Goal: Task Accomplishment & Management: Use online tool/utility

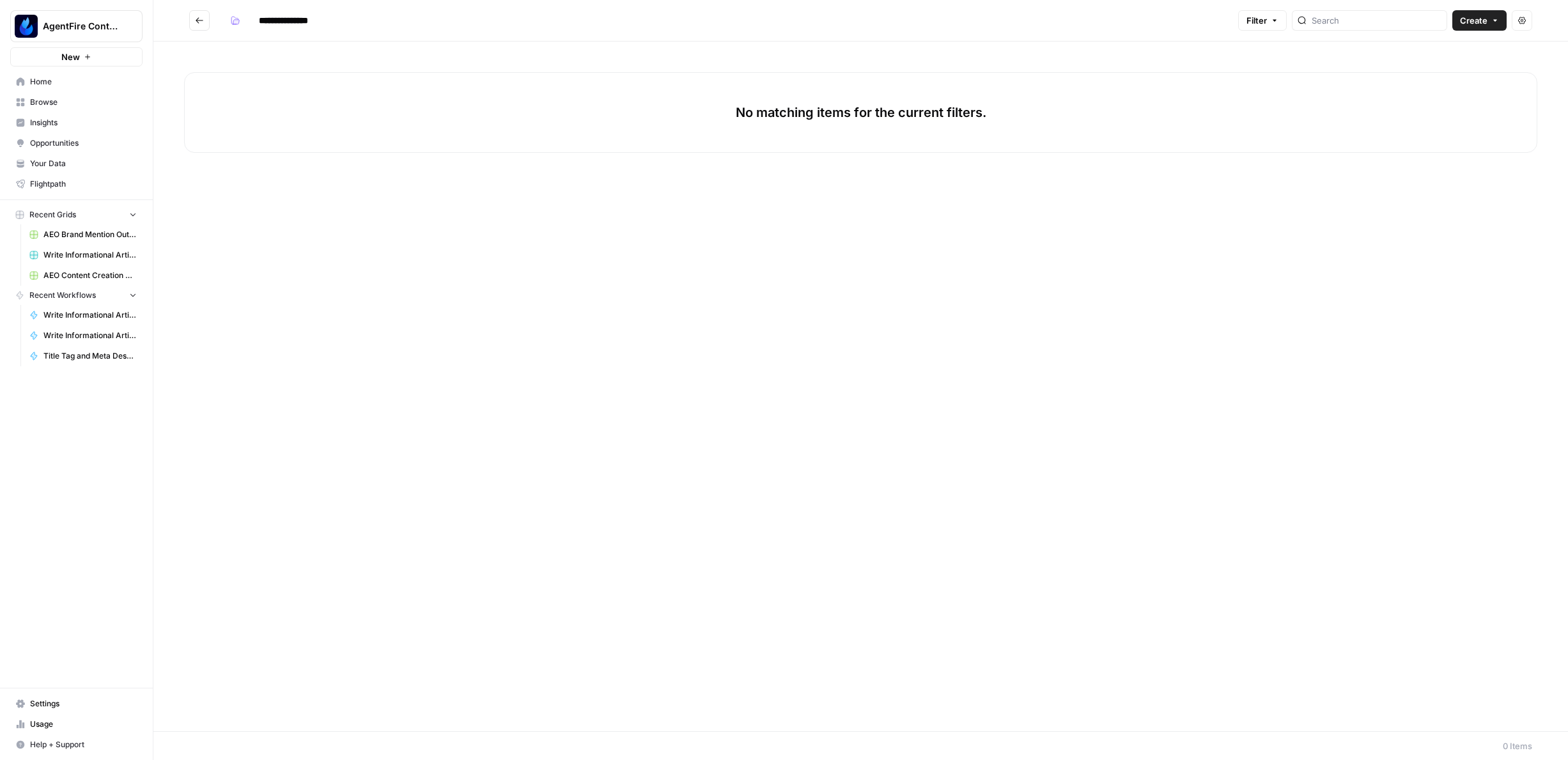
click at [70, 270] on span "AEO Content Creation 9/22" at bounding box center [90, 275] width 93 height 12
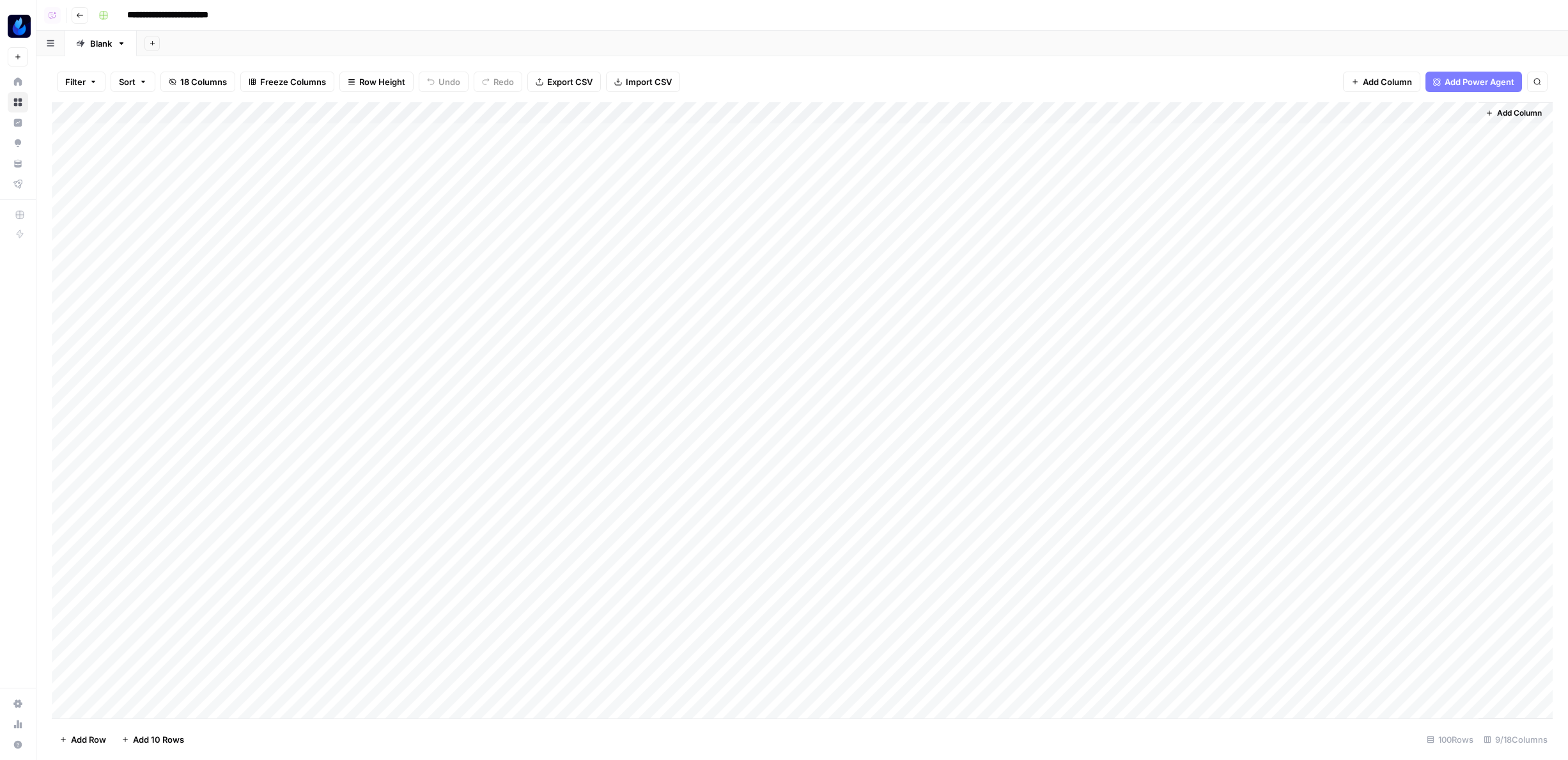
click at [1018, 111] on div "Add Column" at bounding box center [802, 410] width 1501 height 616
click at [1016, 217] on span "Configure Inputs" at bounding box center [1044, 221] width 112 height 13
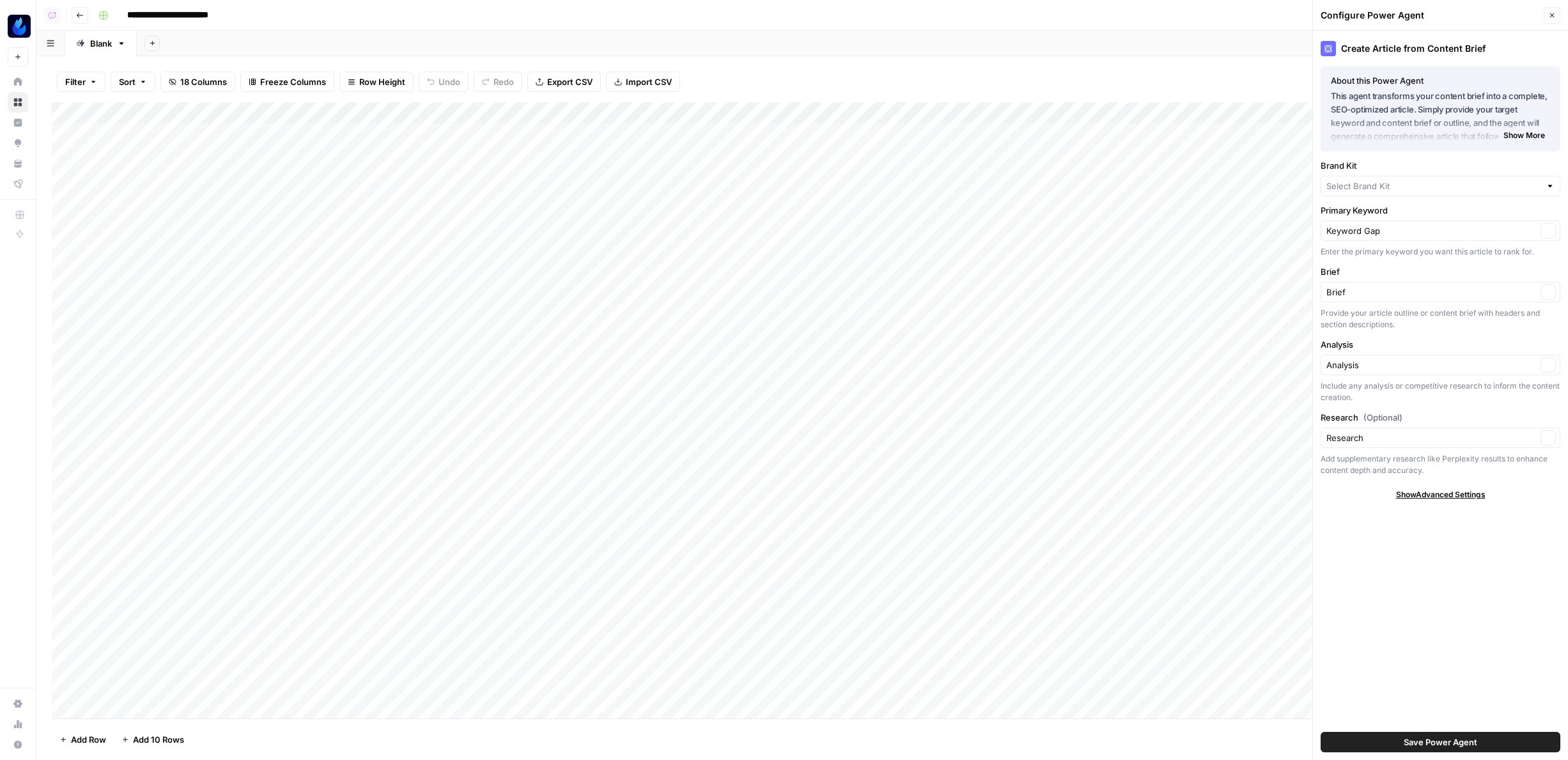
type input "AgentFire"
drag, startPoint x: 1552, startPoint y: 19, endPoint x: 1365, endPoint y: 138, distance: 221.7
click at [1552, 18] on icon "button" at bounding box center [1552, 15] width 8 height 8
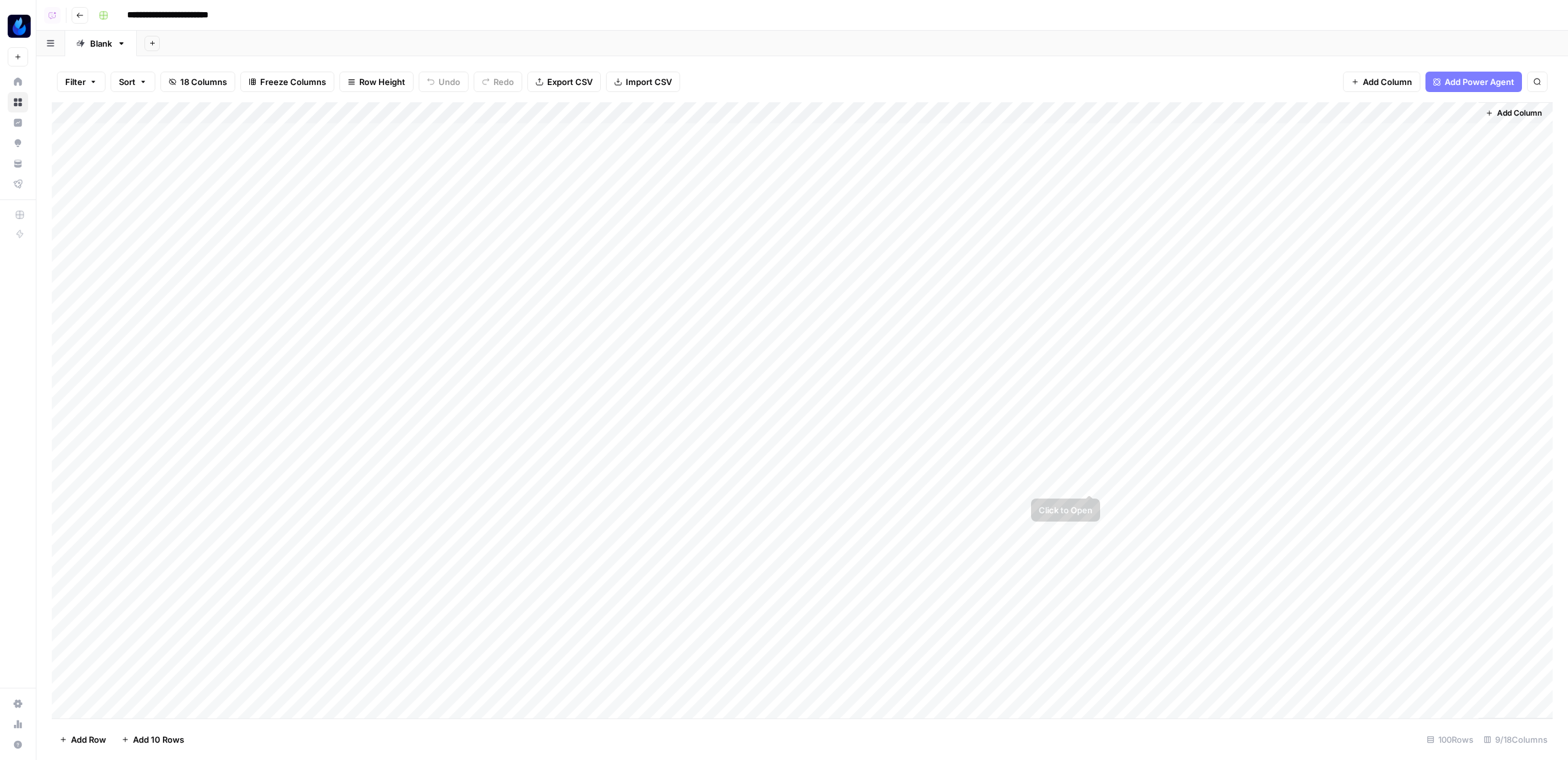
click at [1086, 480] on div "Add Column" at bounding box center [802, 410] width 1501 height 616
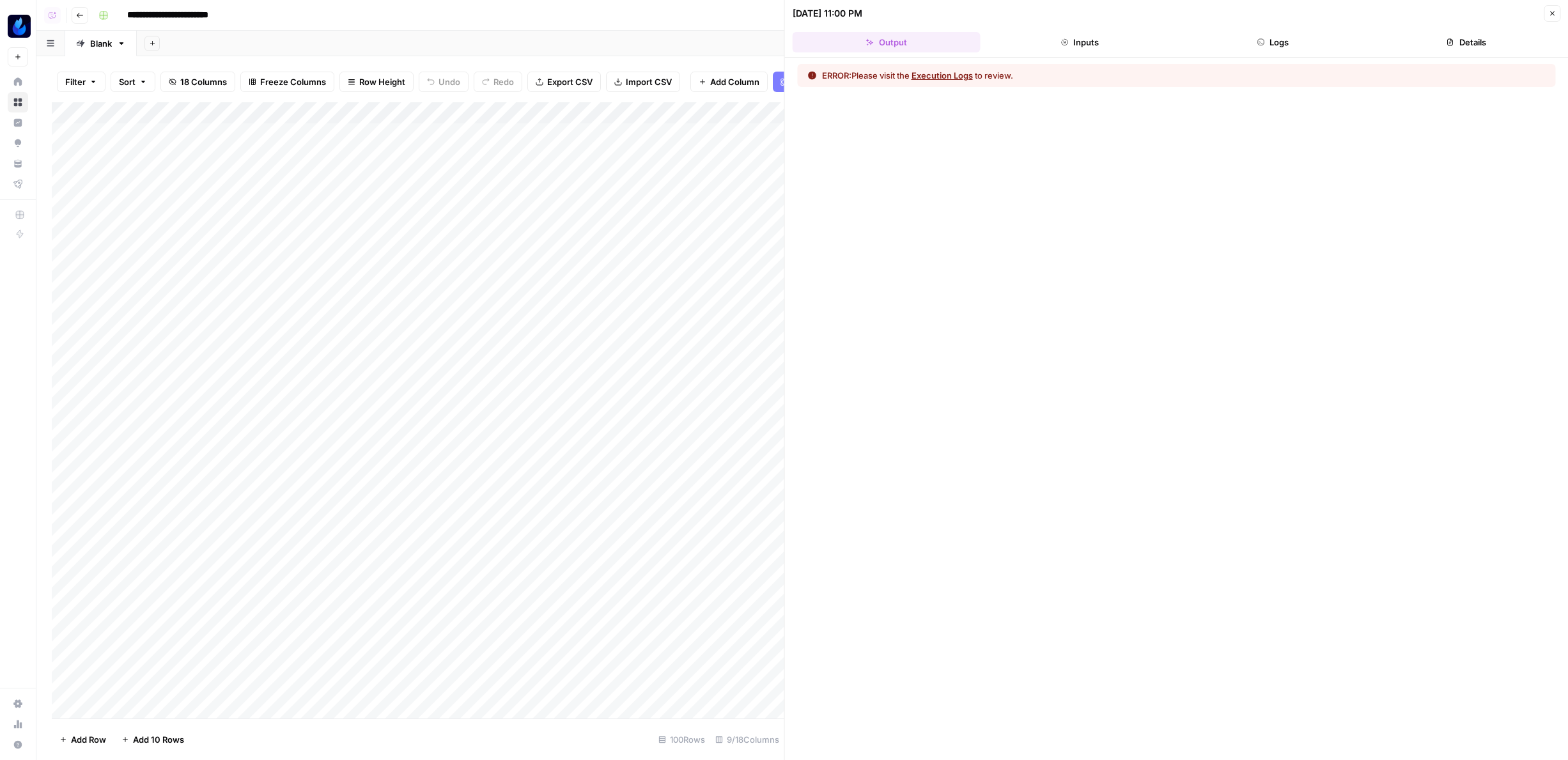
click at [1297, 45] on button "Logs" at bounding box center [1273, 42] width 188 height 20
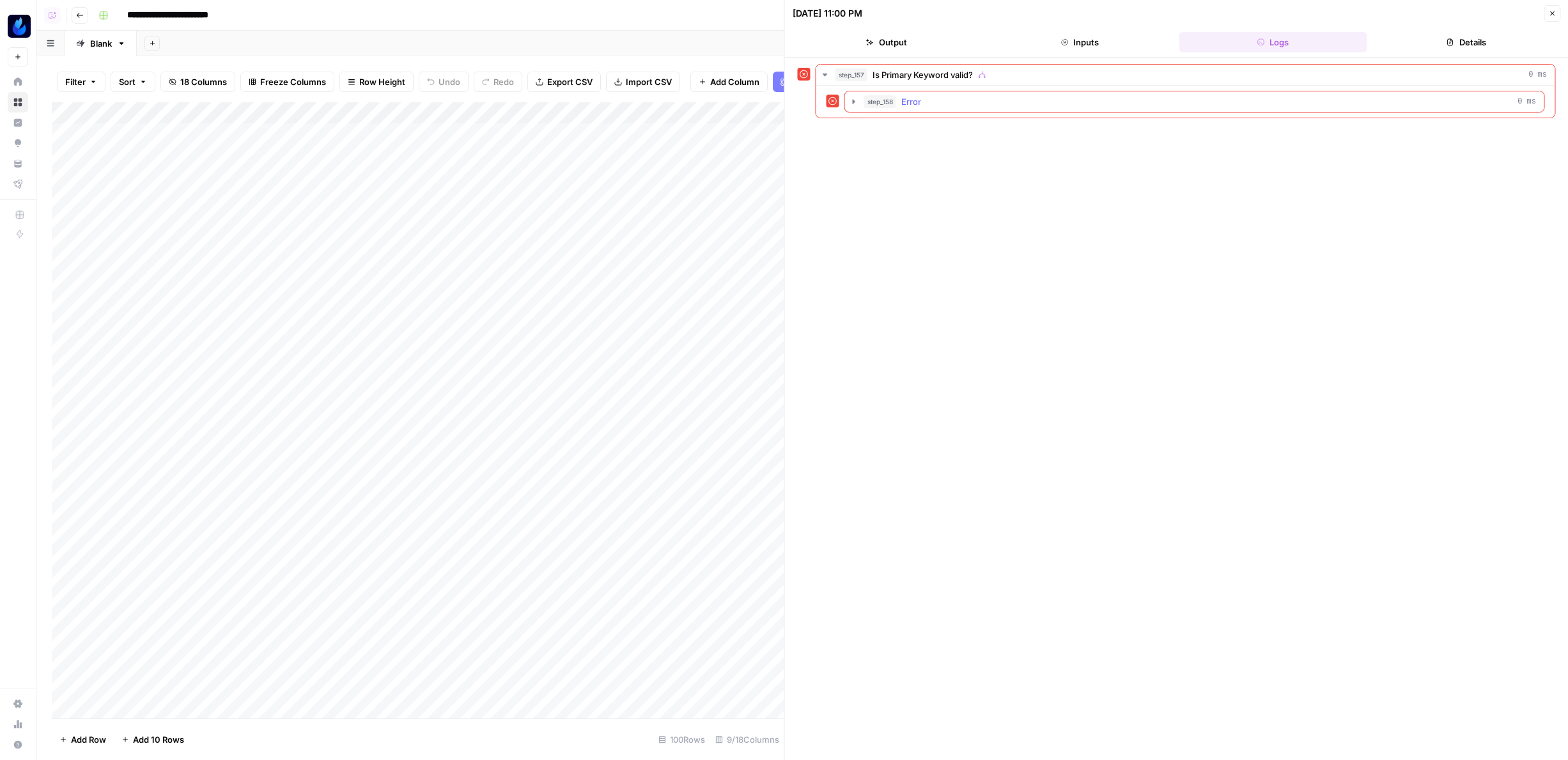
click at [1137, 91] on button "step_158 Error 0 ms" at bounding box center [1195, 102] width 699 height 20
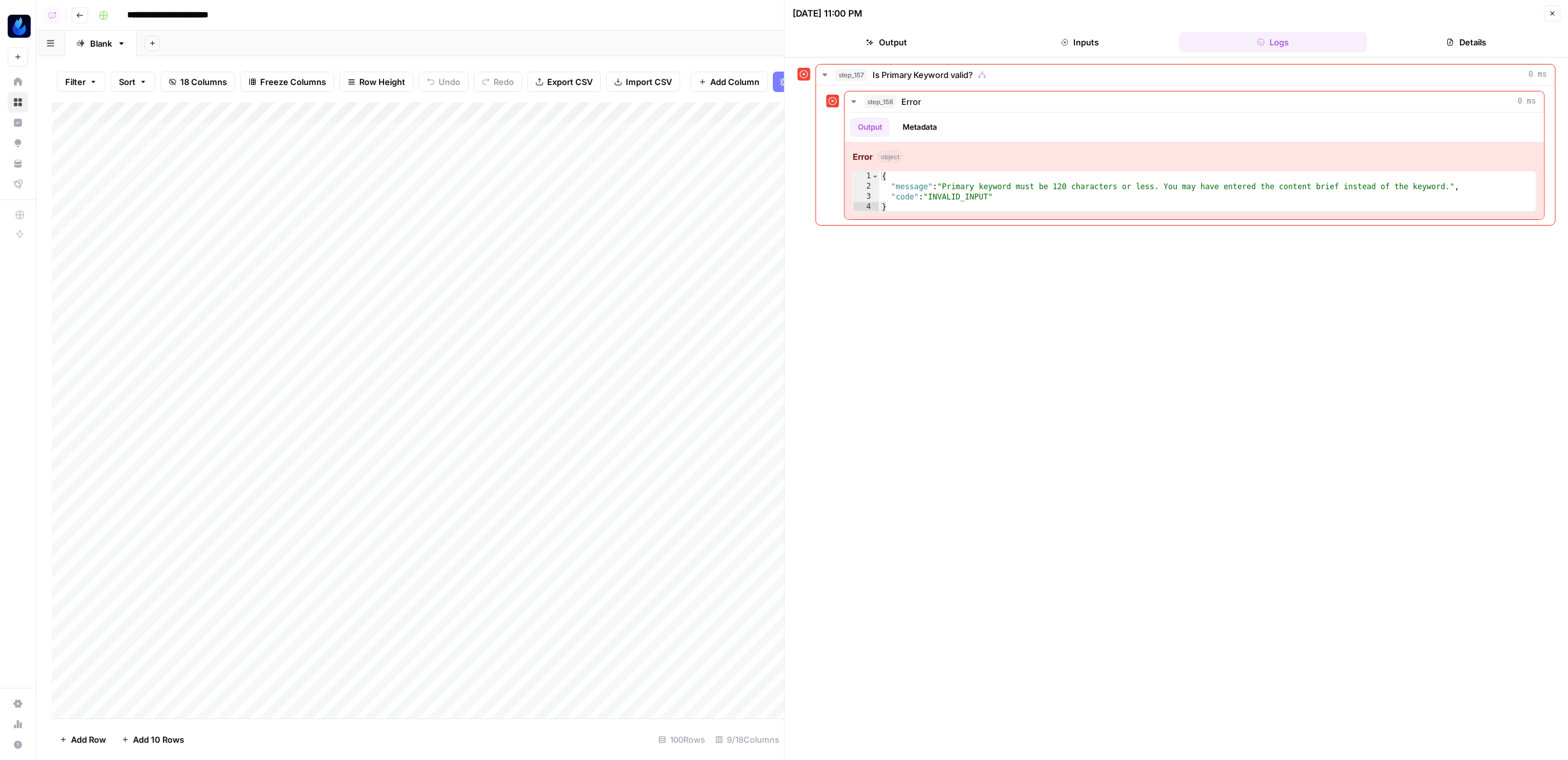
click at [1553, 15] on icon "button" at bounding box center [1552, 13] width 4 height 4
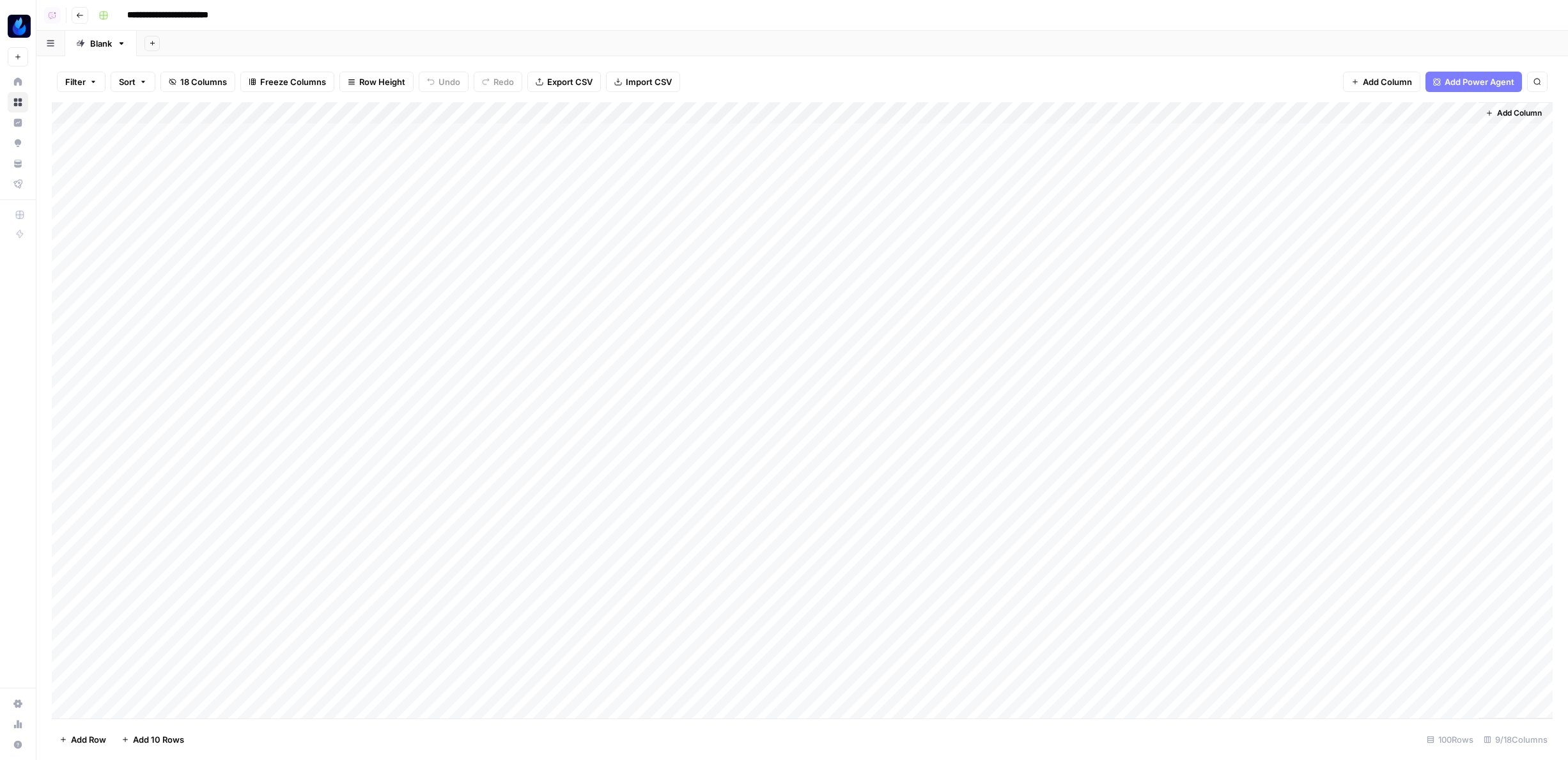
click at [1030, 112] on div "Add Column" at bounding box center [802, 410] width 1501 height 616
click at [1023, 217] on span "Configure Inputs" at bounding box center [1044, 221] width 112 height 13
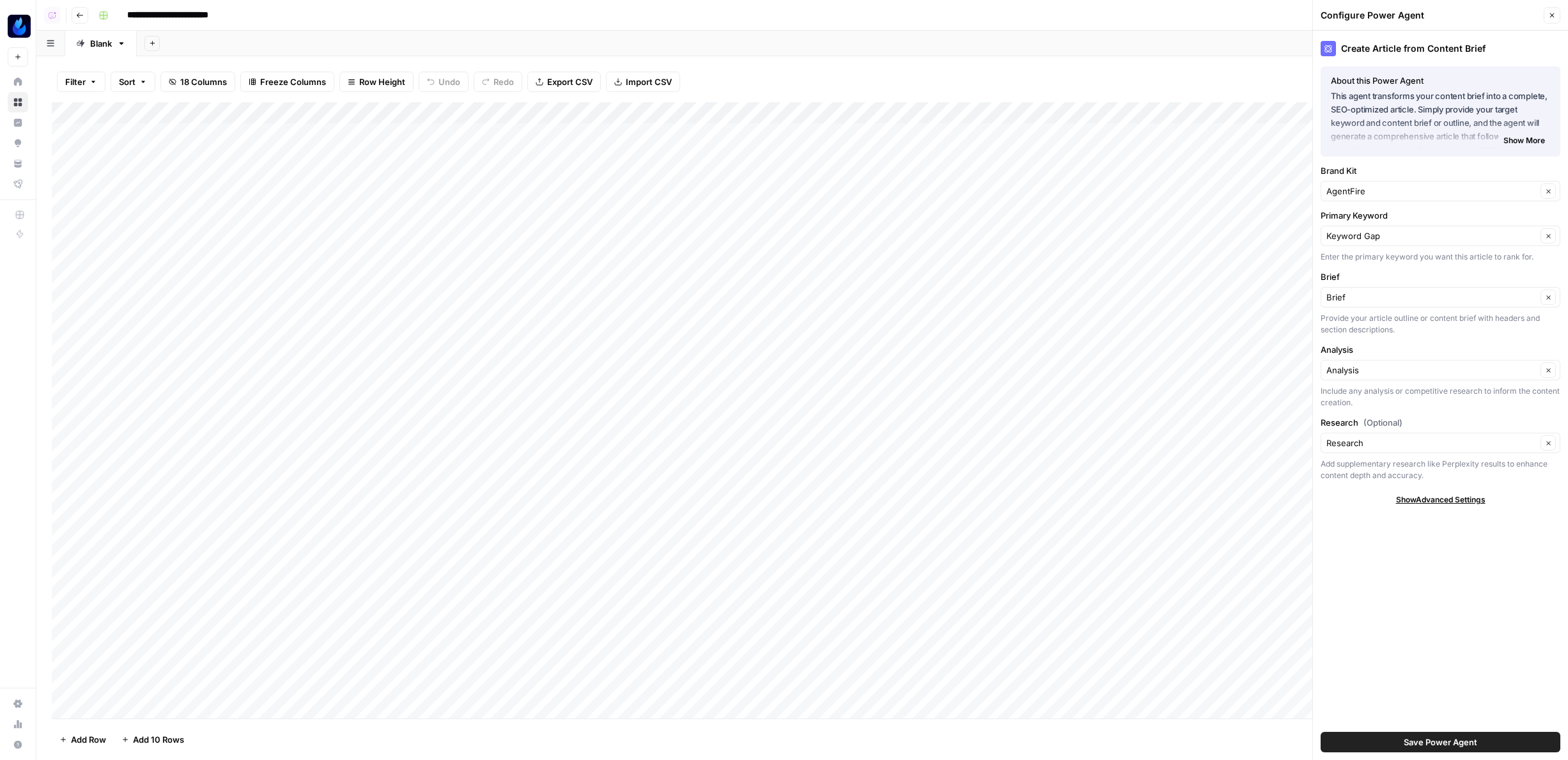
click at [1043, 360] on div "Add Column" at bounding box center [802, 410] width 1501 height 616
click at [1091, 352] on div "Add Column" at bounding box center [802, 410] width 1501 height 616
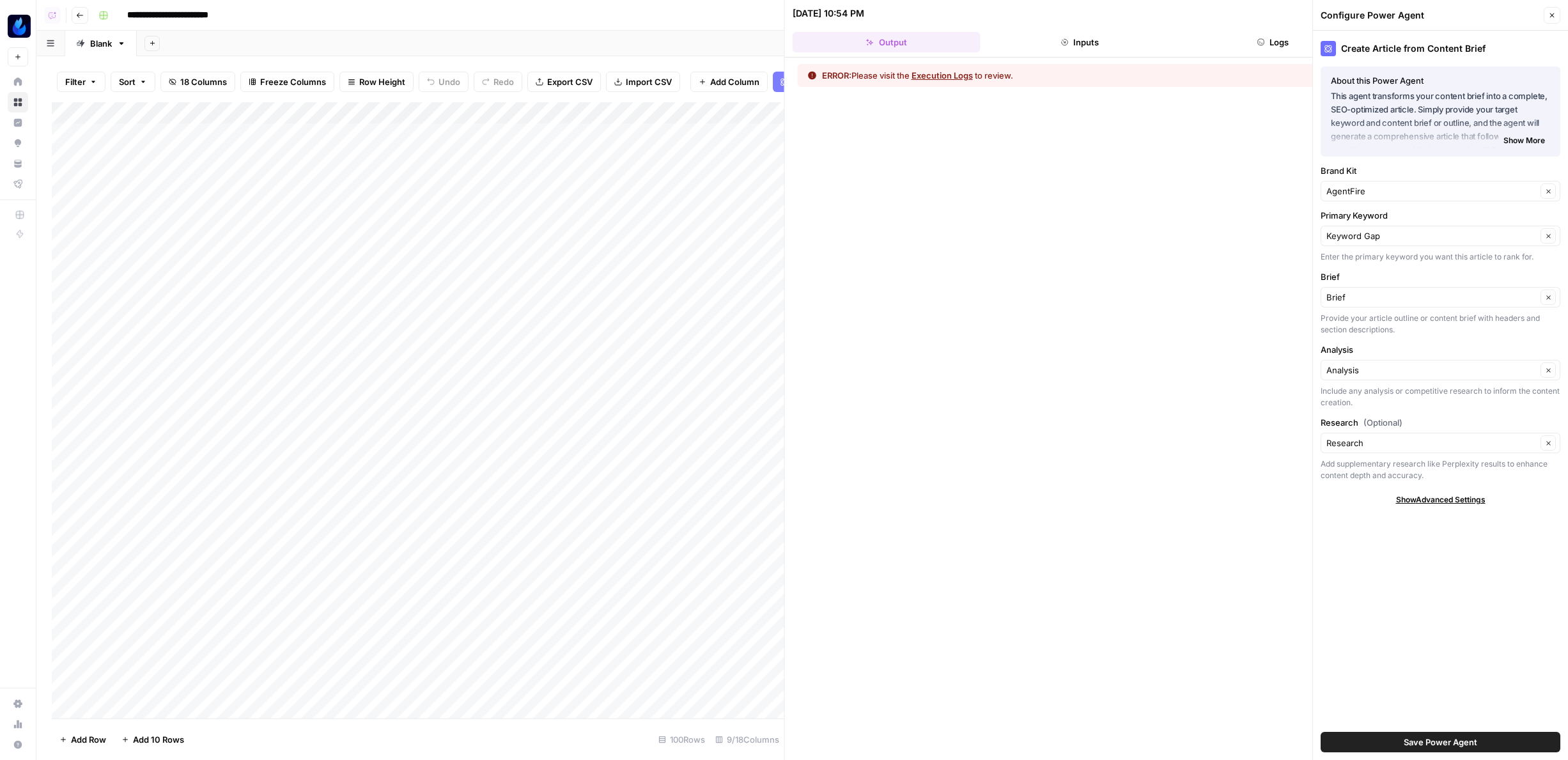
click at [1066, 32] on button "Inputs" at bounding box center [1080, 42] width 188 height 20
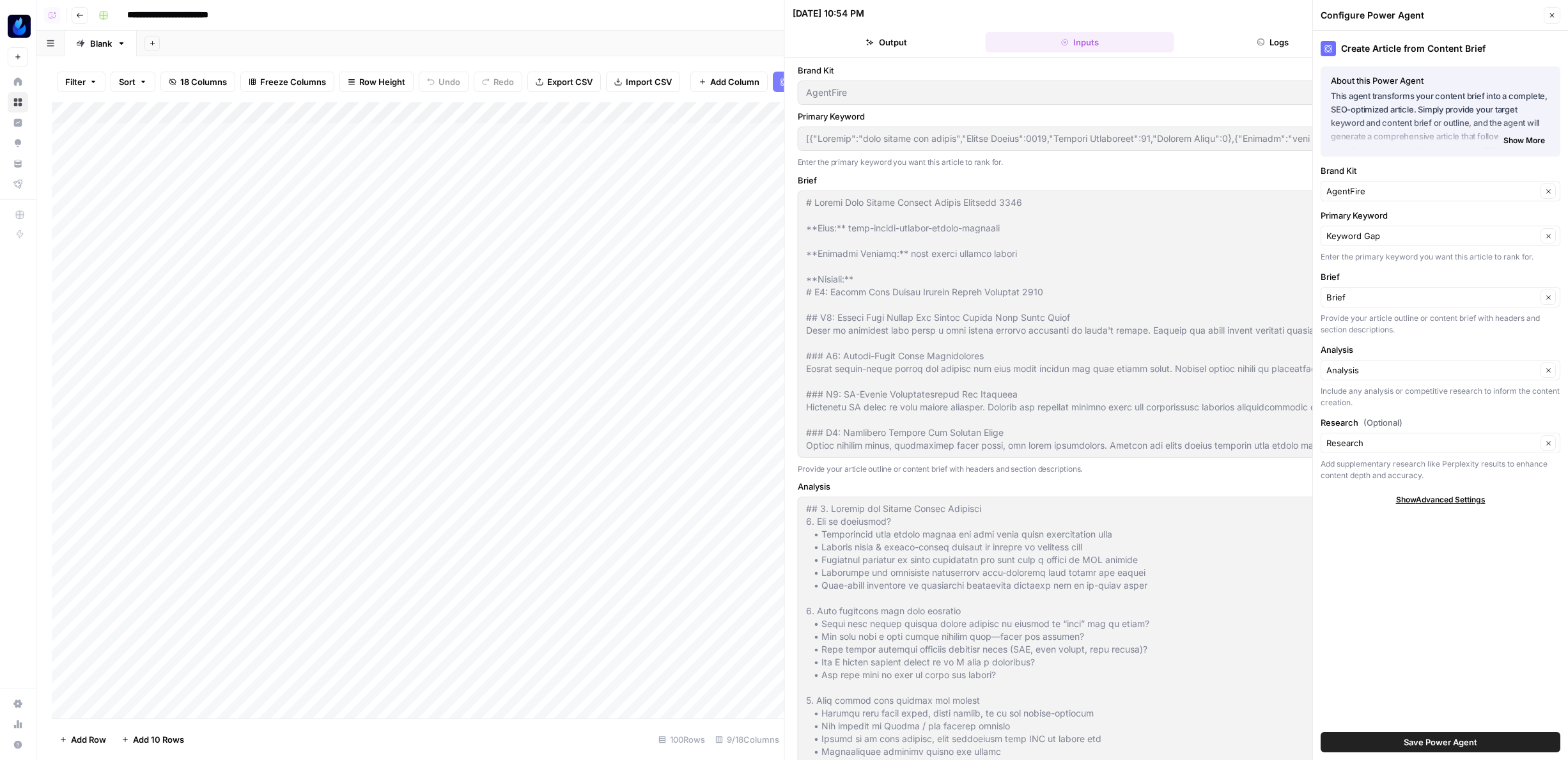
click at [1278, 45] on button "Logs" at bounding box center [1273, 42] width 188 height 20
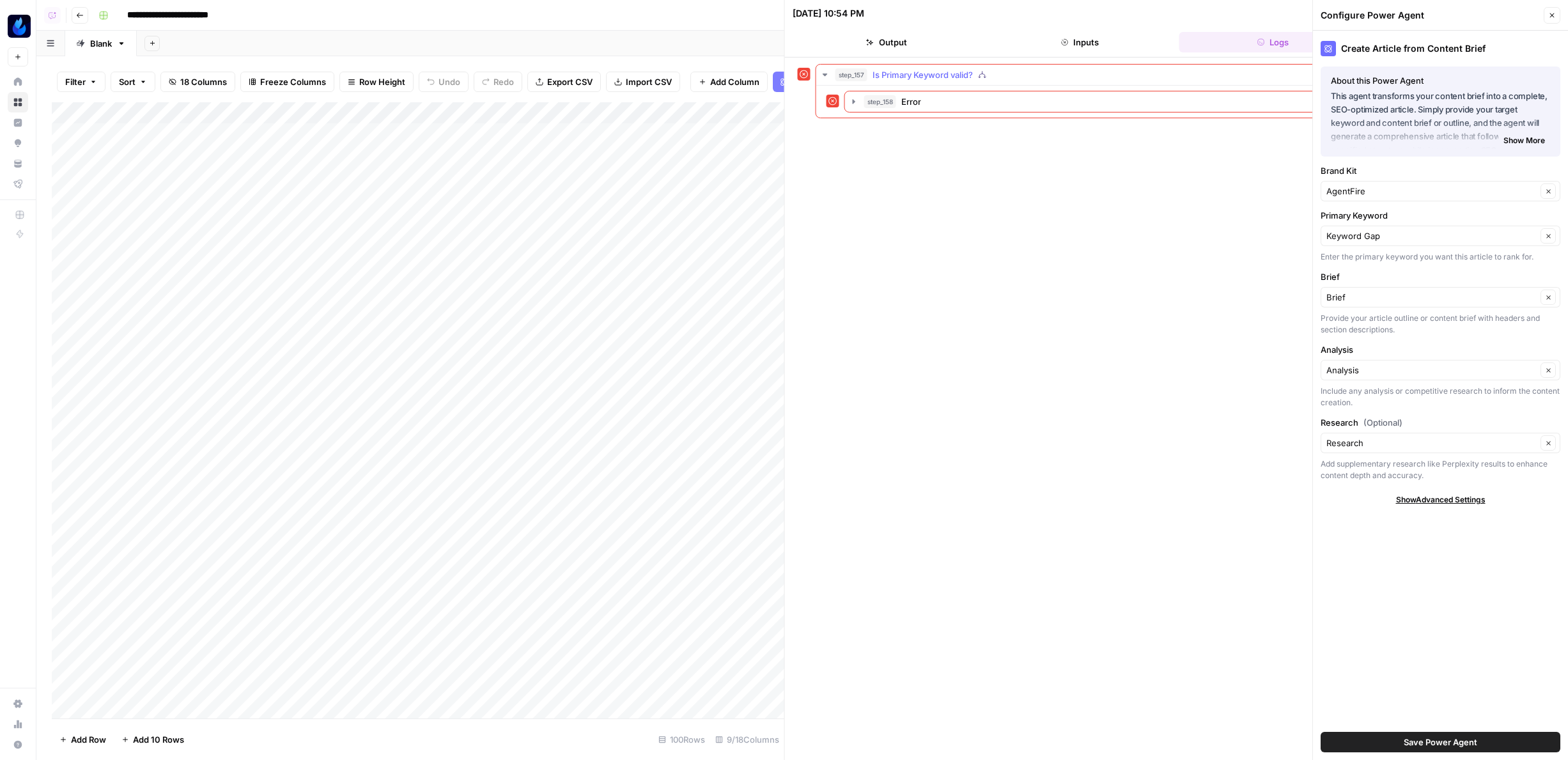
click at [950, 116] on div "step_158 Error 1 second" at bounding box center [1186, 102] width 739 height 32
click at [935, 100] on div "step_158 Error 1 second" at bounding box center [1200, 102] width 672 height 13
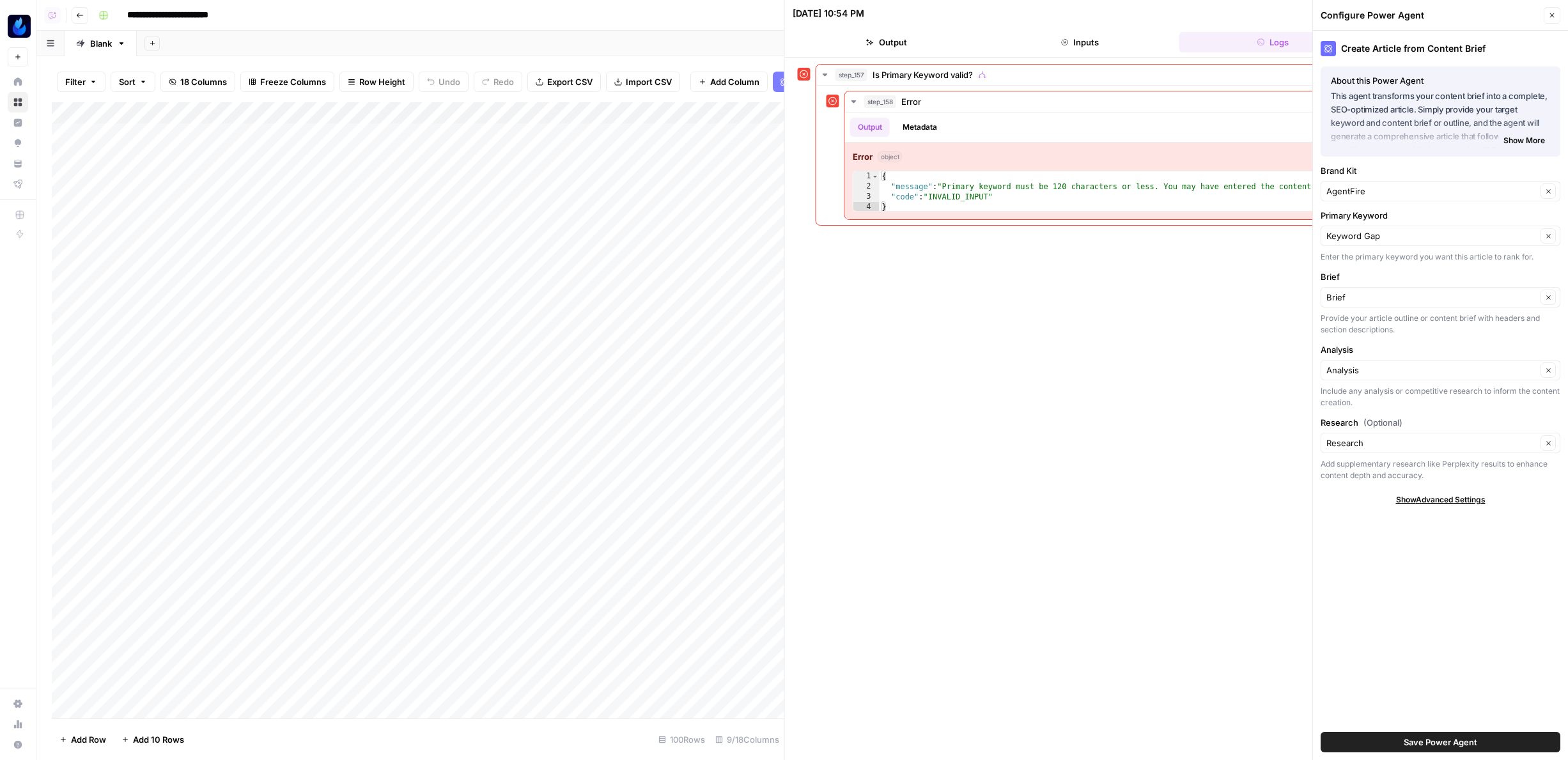
click at [1560, 19] on button "Close" at bounding box center [1552, 15] width 17 height 17
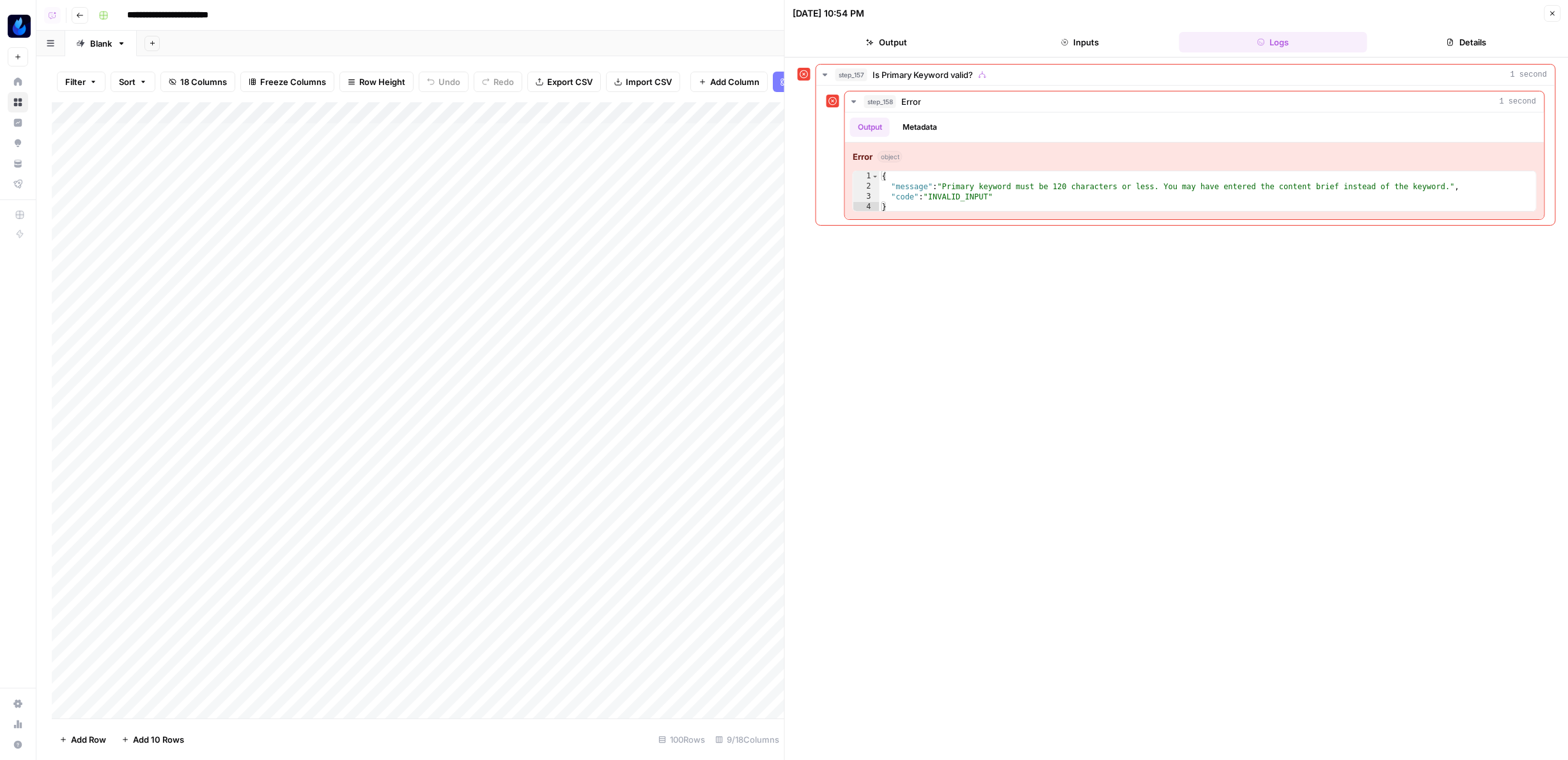
click at [1552, 8] on button "Close" at bounding box center [1552, 13] width 17 height 17
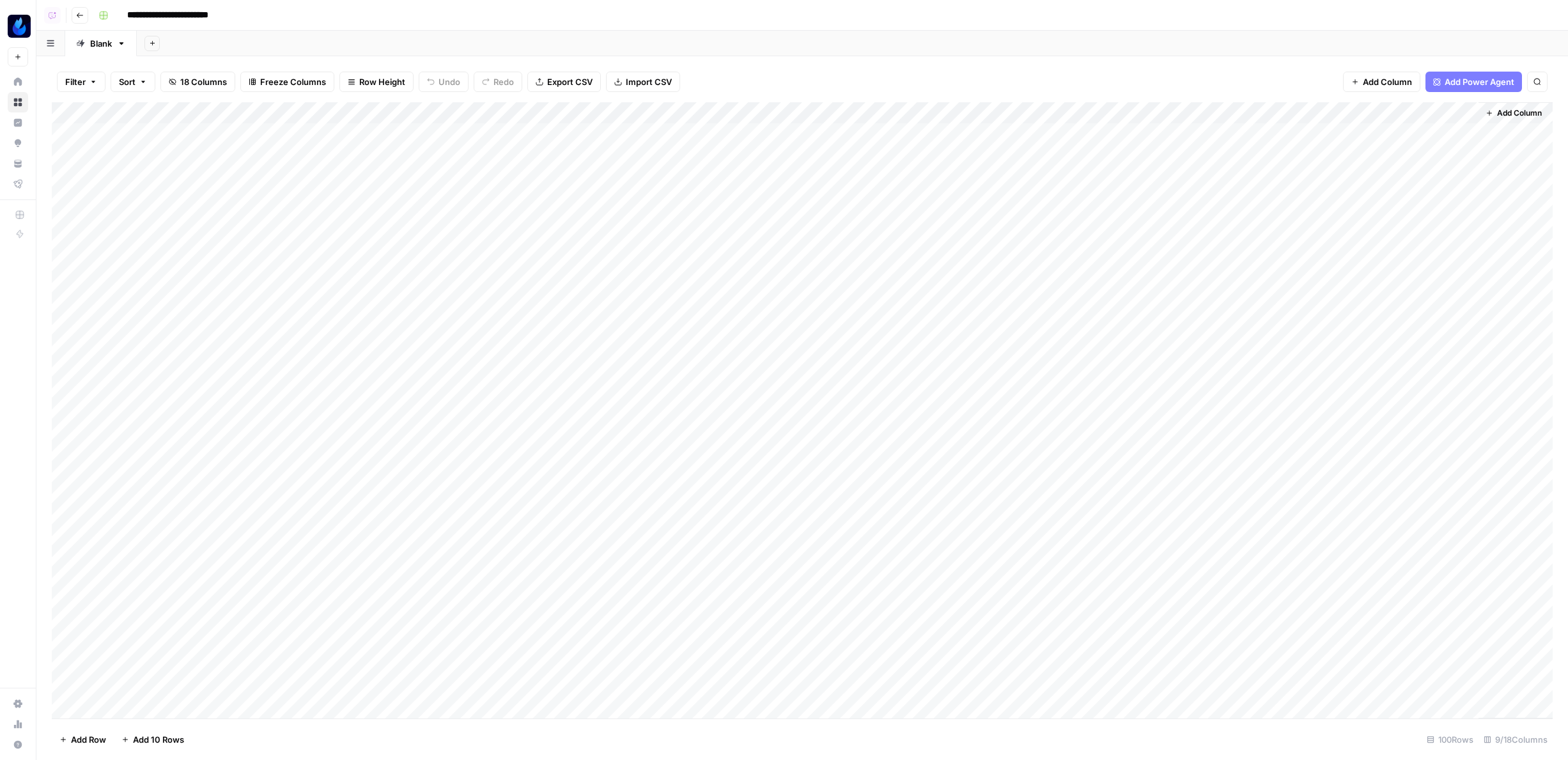
click at [992, 113] on div "Add Column" at bounding box center [802, 410] width 1501 height 616
click at [1016, 224] on span "Configure Inputs" at bounding box center [1044, 221] width 112 height 13
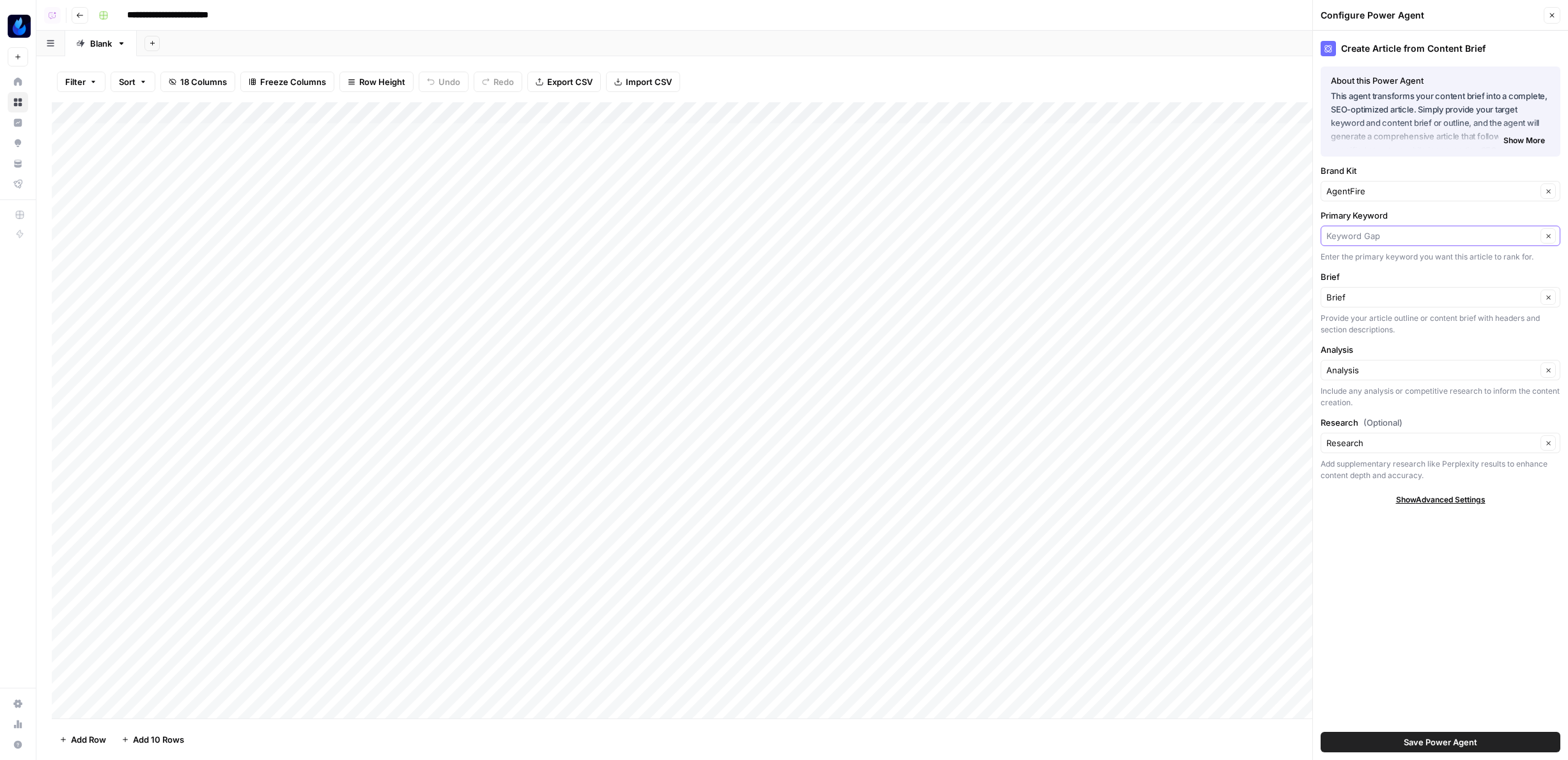
click at [1389, 232] on input "Primary Keyword" at bounding box center [1431, 236] width 210 height 13
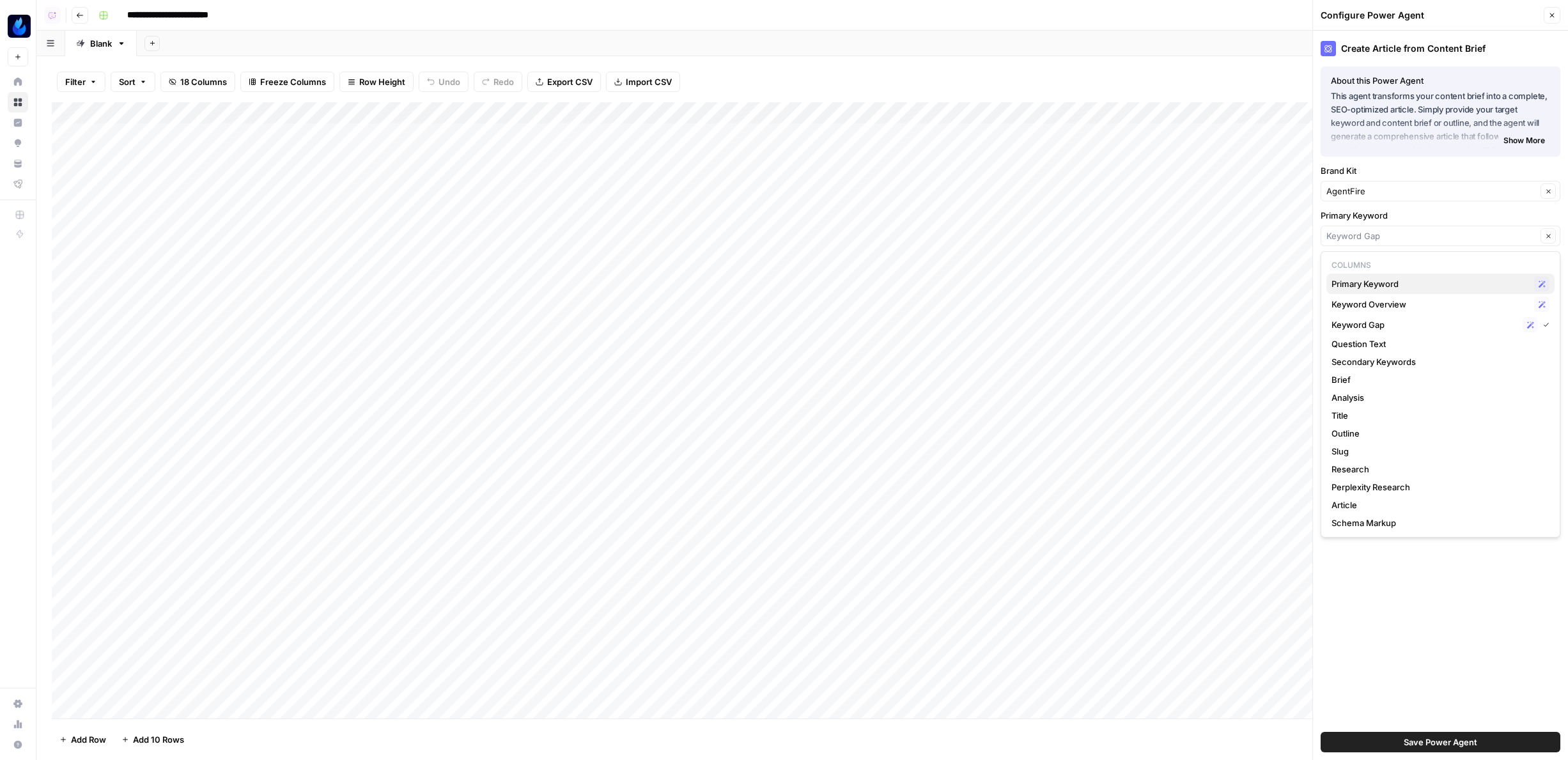
click at [1381, 286] on span "Primary Keyword" at bounding box center [1430, 284] width 198 height 13
type input "Primary Keyword"
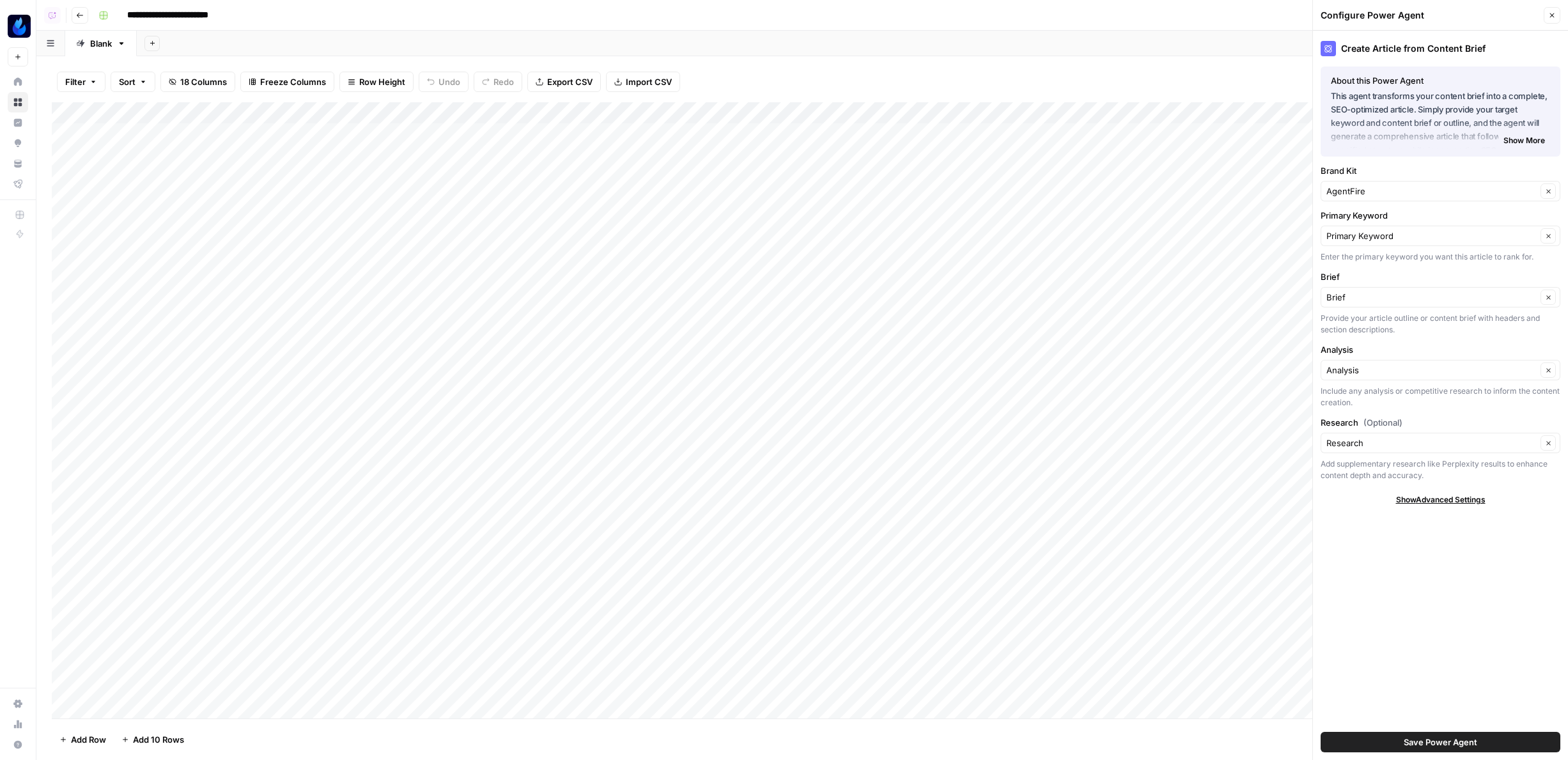
click at [1492, 732] on button "Save Power Agent" at bounding box center [1440, 742] width 240 height 20
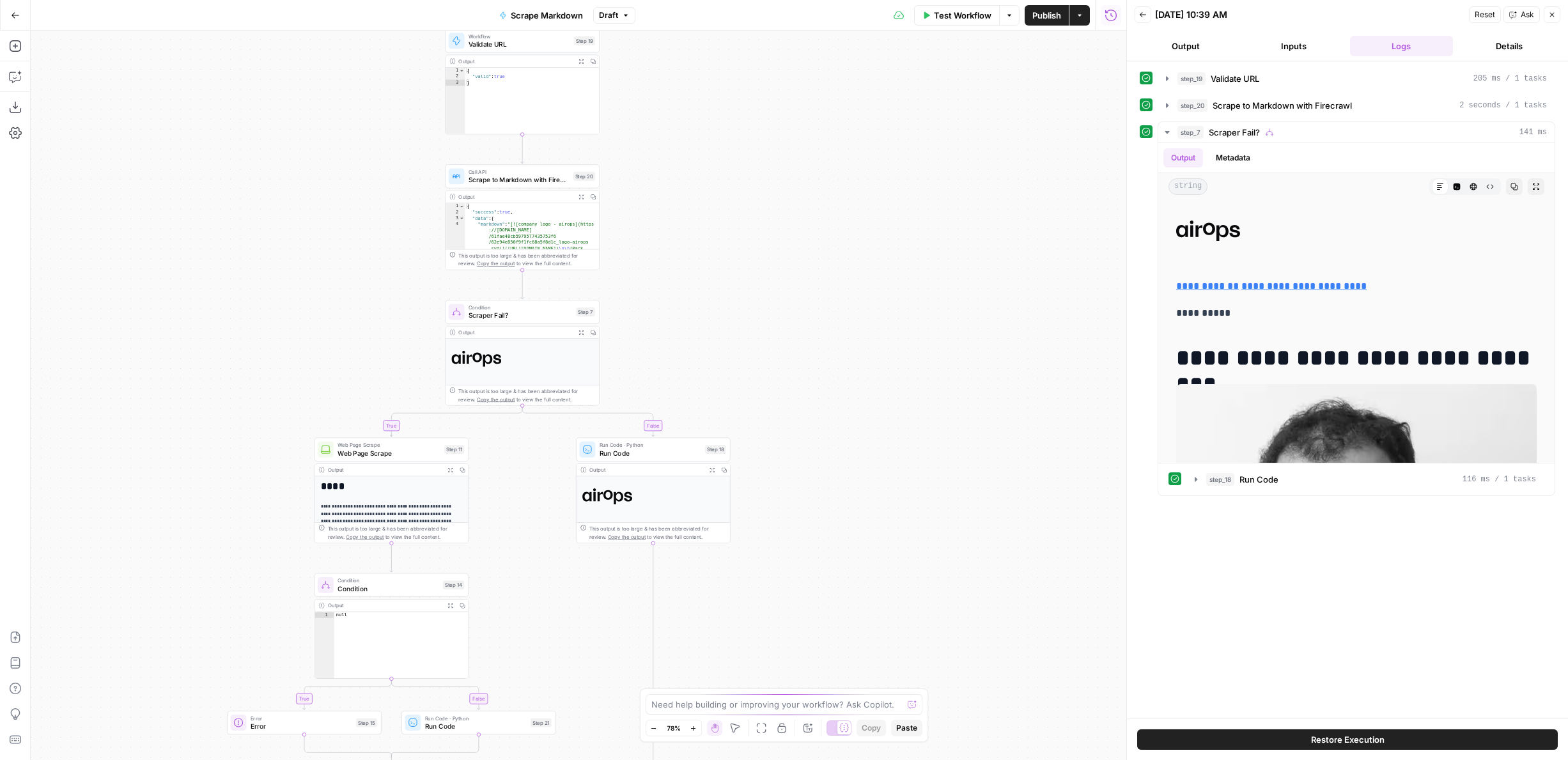
drag, startPoint x: 931, startPoint y: 387, endPoint x: 952, endPoint y: 387, distance: 21.0
click at [952, 387] on div "true false true false Workflow Set Inputs Inputs Workflow Validate URL Step 19 …" at bounding box center [578, 395] width 1096 height 729
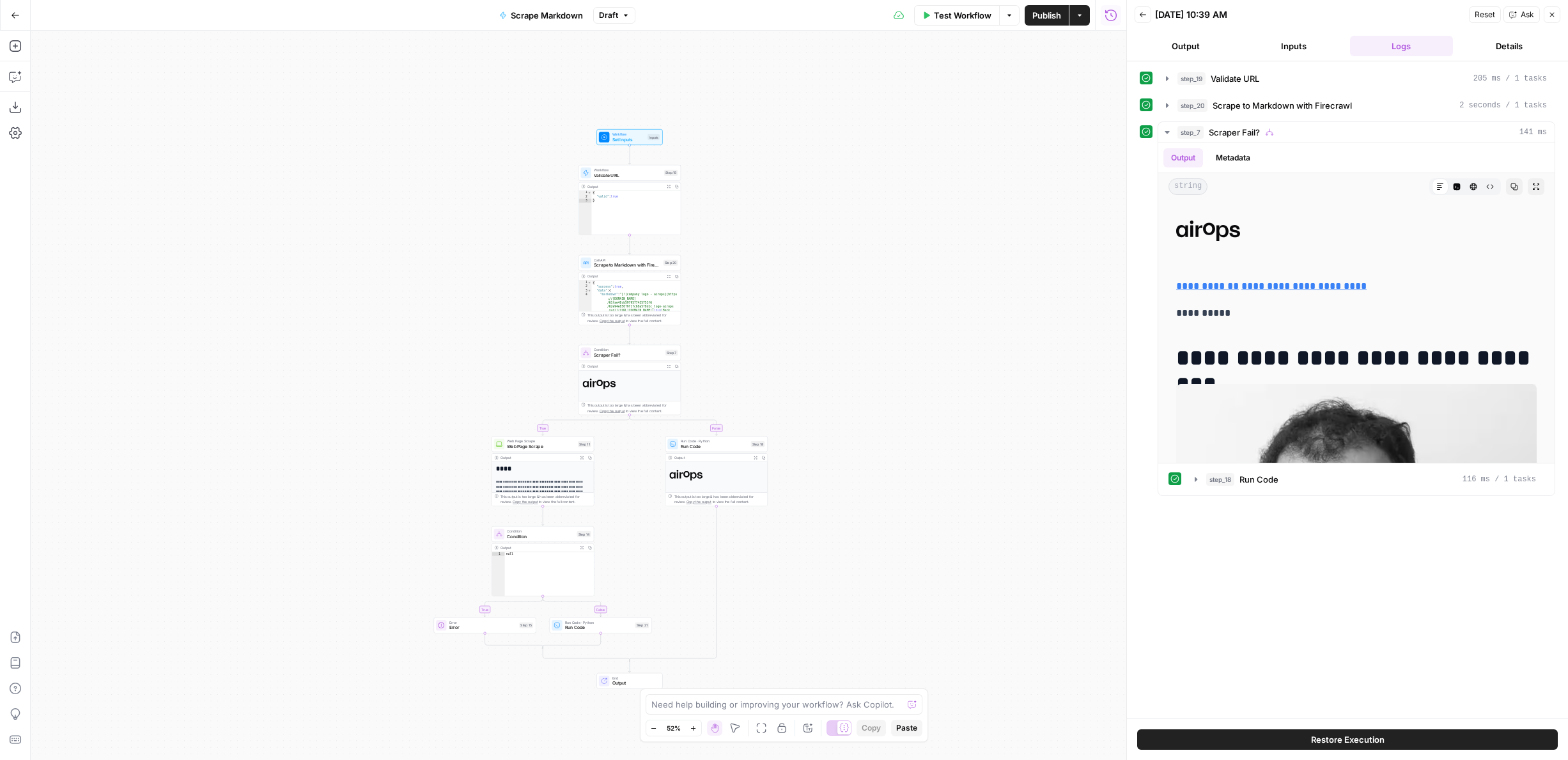
click at [614, 12] on span "Draft" at bounding box center [609, 15] width 19 height 12
click at [614, 17] on span "Draft" at bounding box center [609, 15] width 19 height 12
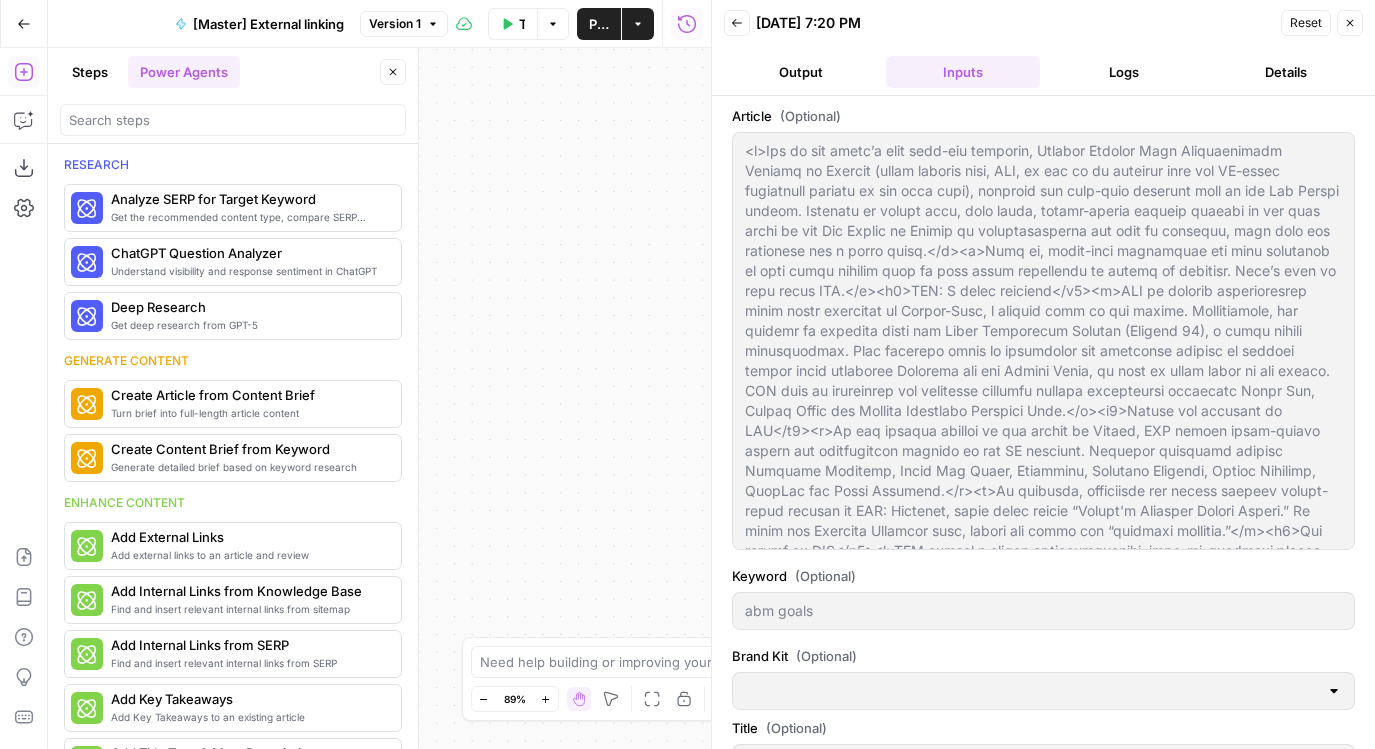
click at [164, 133] on div at bounding box center [233, 120] width 346 height 32
click at [98, 78] on button "Steps" at bounding box center [90, 72] width 60 height 32
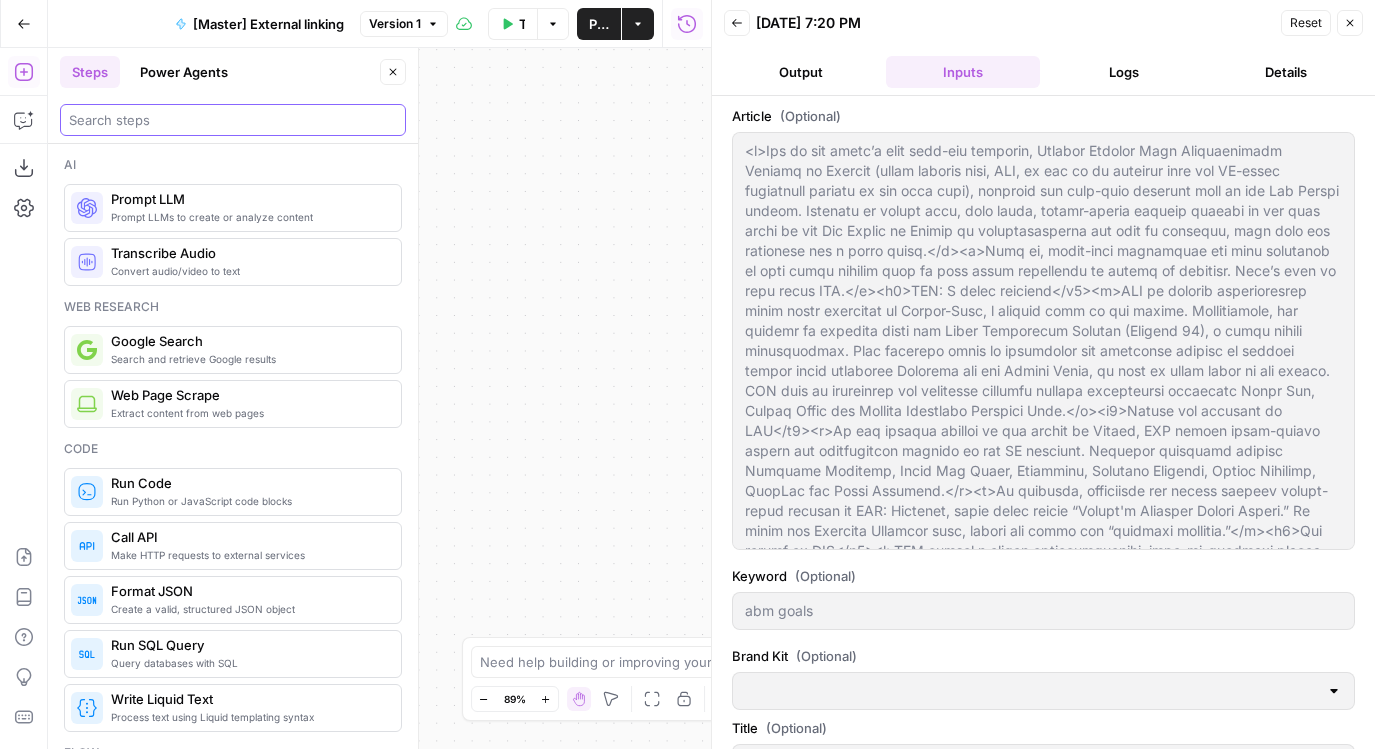
click at [125, 114] on input "search" at bounding box center [233, 120] width 328 height 20
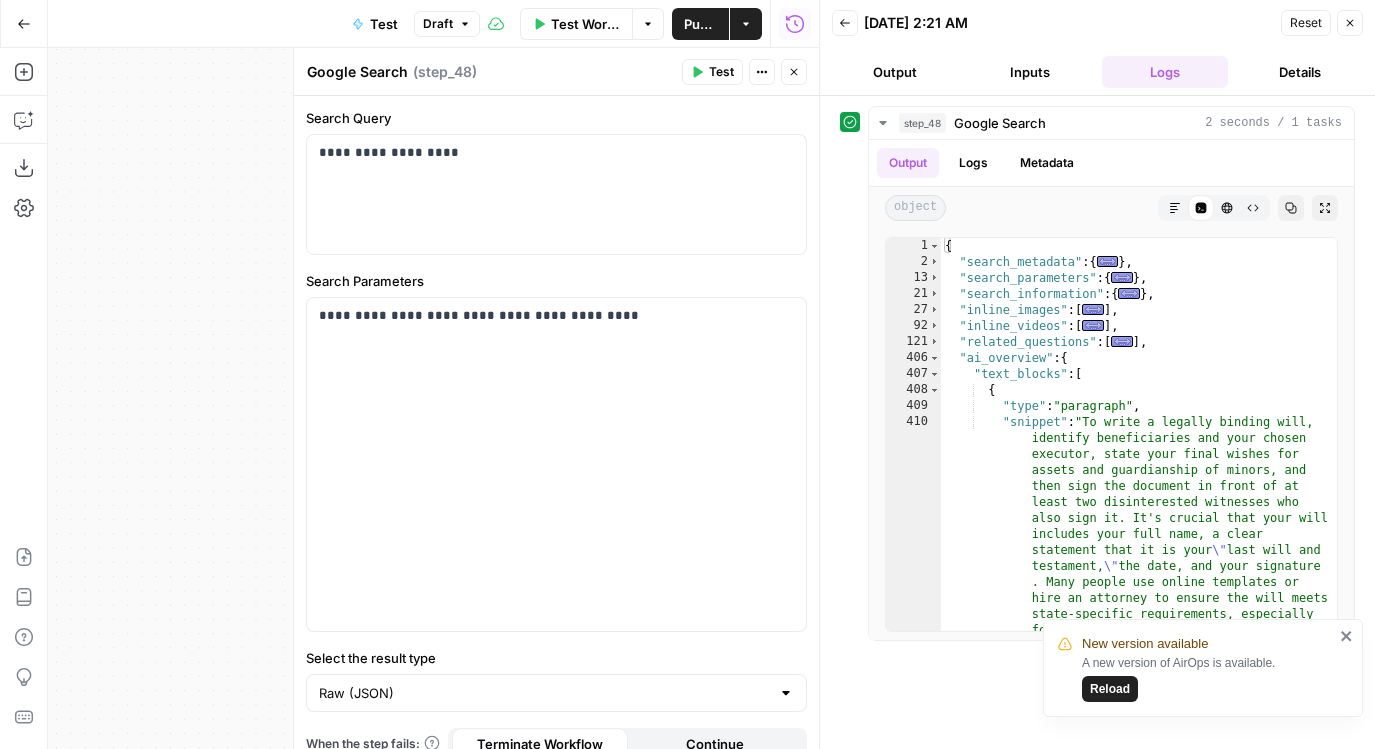
click at [795, 70] on icon "button" at bounding box center [794, 72] width 7 height 7
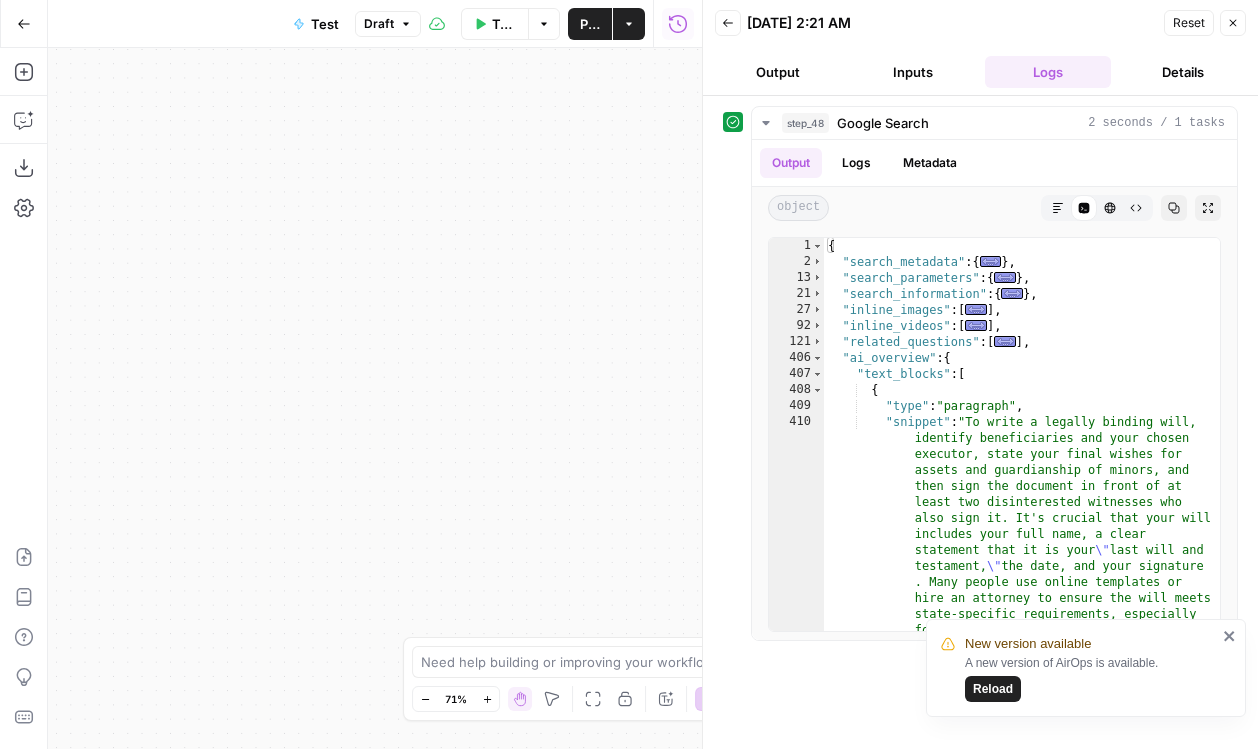
click at [1239, 26] on button "Close" at bounding box center [1233, 23] width 26 height 26
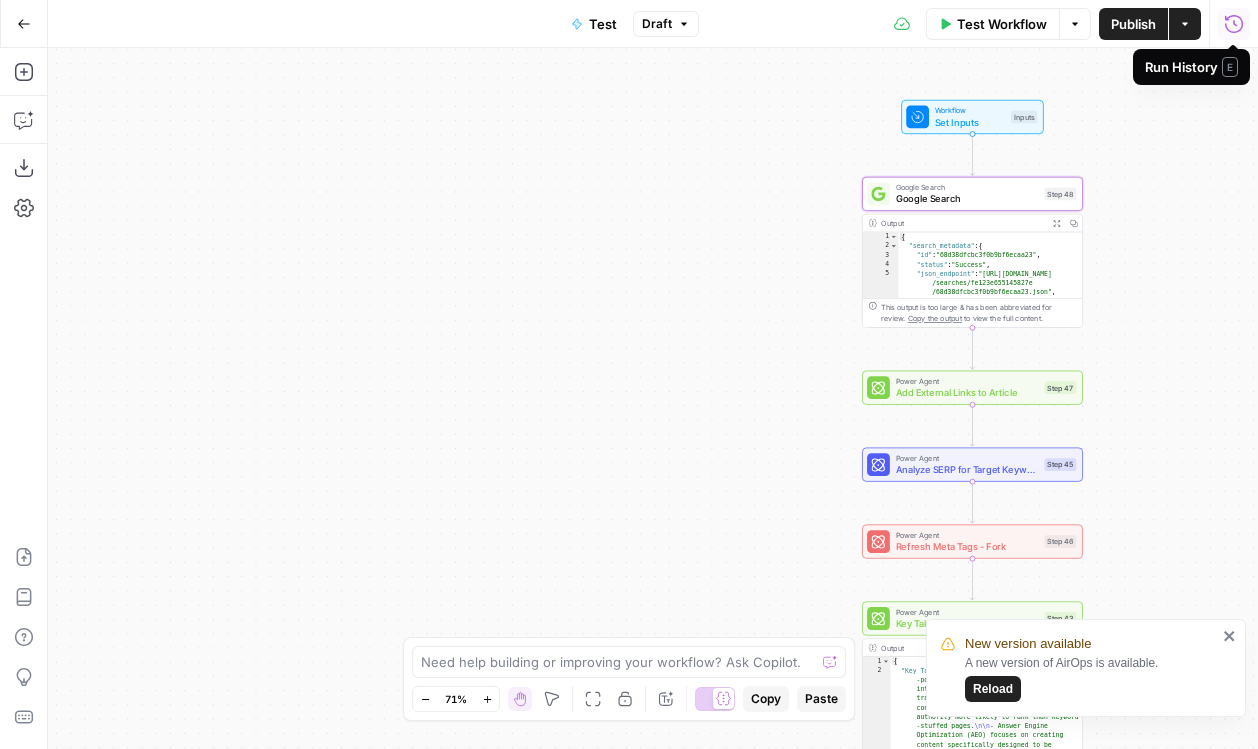
drag, startPoint x: 690, startPoint y: 249, endPoint x: 182, endPoint y: 139, distance: 519.7
click at [182, 139] on div "Workflow Set Inputs Inputs Google Search Google Search Step 48 Output Expand Ou…" at bounding box center [653, 398] width 1210 height 701
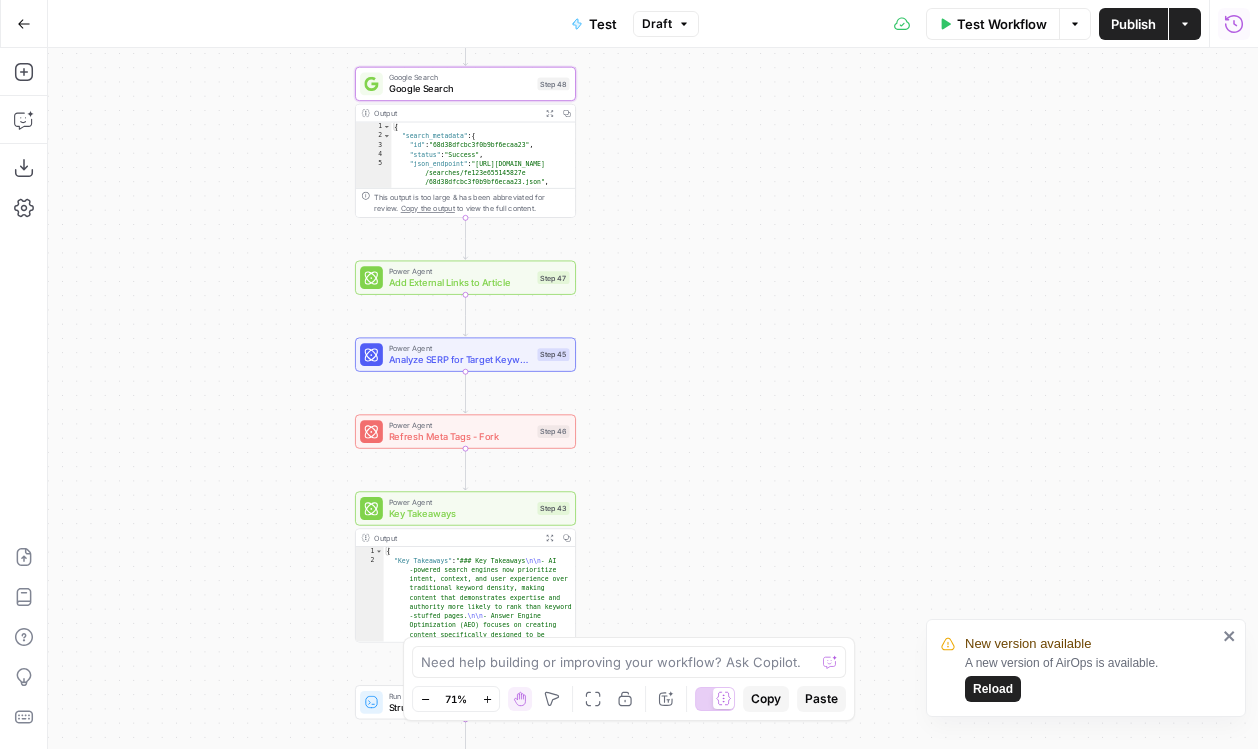
drag, startPoint x: 182, startPoint y: 265, endPoint x: 290, endPoint y: 520, distance: 276.9
click at [290, 520] on div "Workflow Set Inputs Inputs Google Search Google Search Step 48 Output Expand Ou…" at bounding box center [653, 398] width 1210 height 701
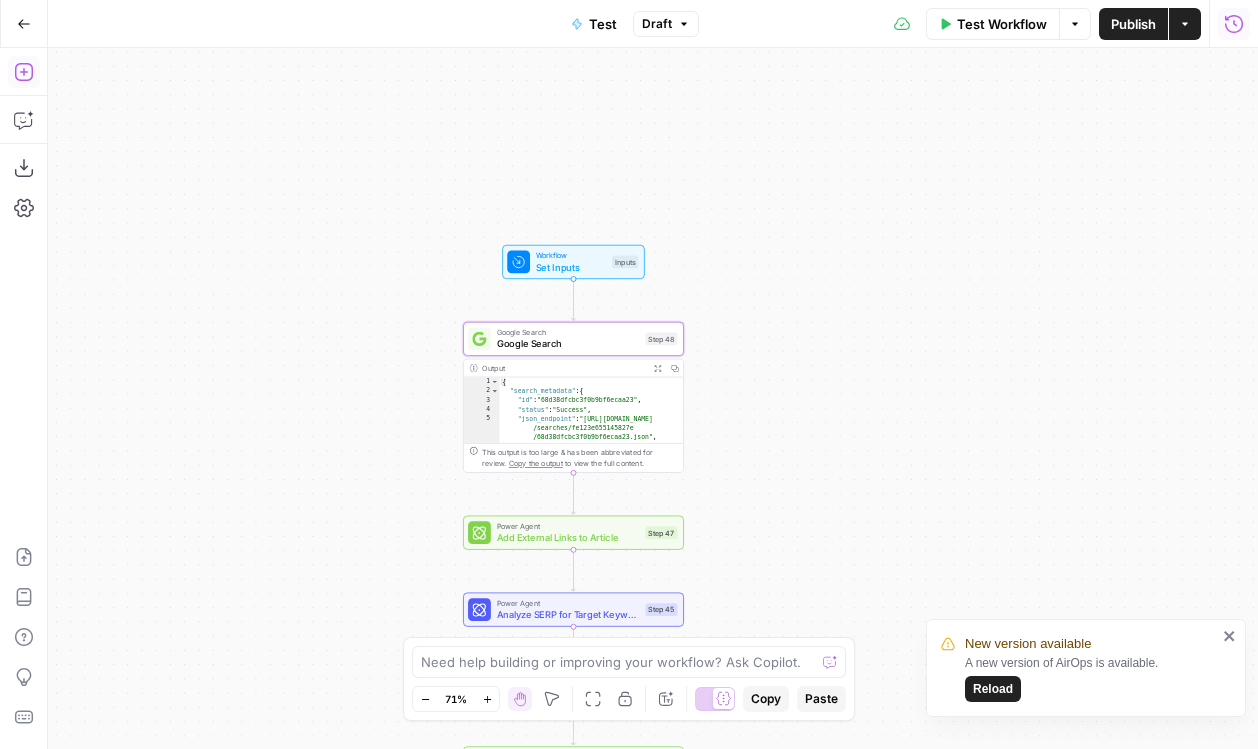
click at [24, 69] on icon "button" at bounding box center [24, 72] width 20 height 20
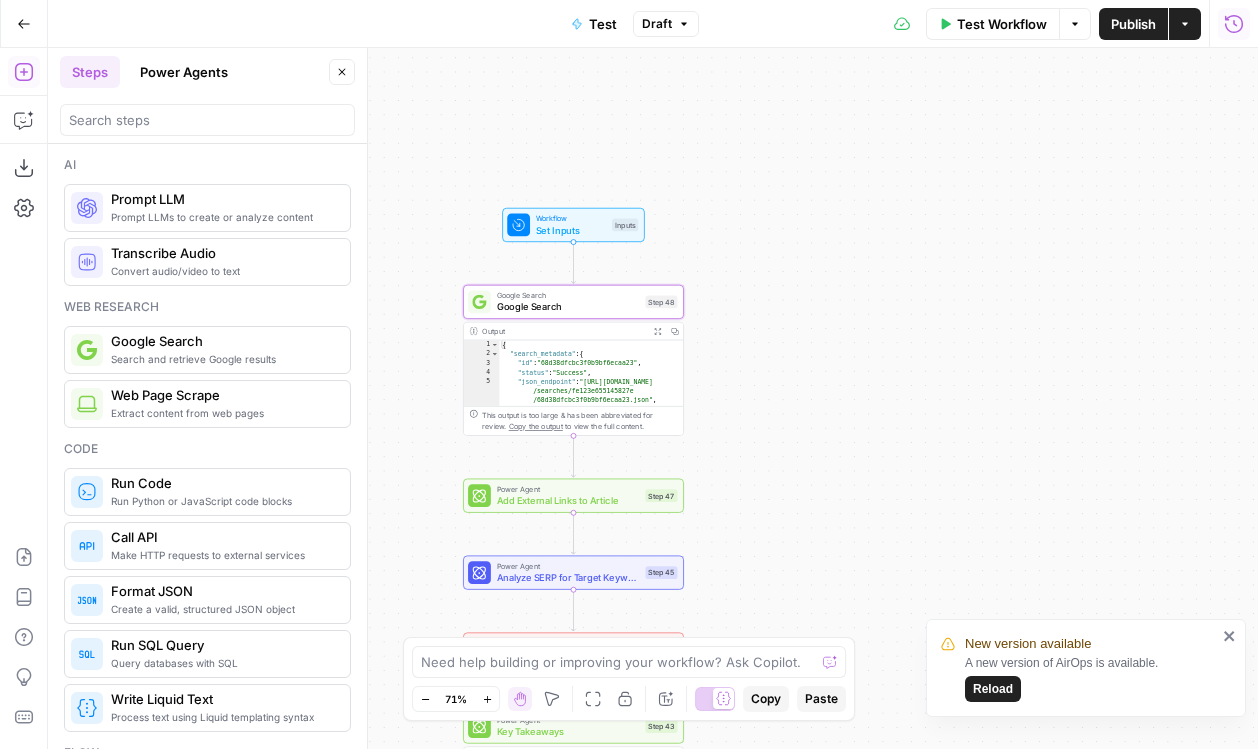
drag, startPoint x: 859, startPoint y: 234, endPoint x: 865, endPoint y: 135, distance: 99.2
click at [865, 135] on div "Workflow Set Inputs Inputs Google Search Google Search Step 48 Output Expand Ou…" at bounding box center [653, 398] width 1210 height 701
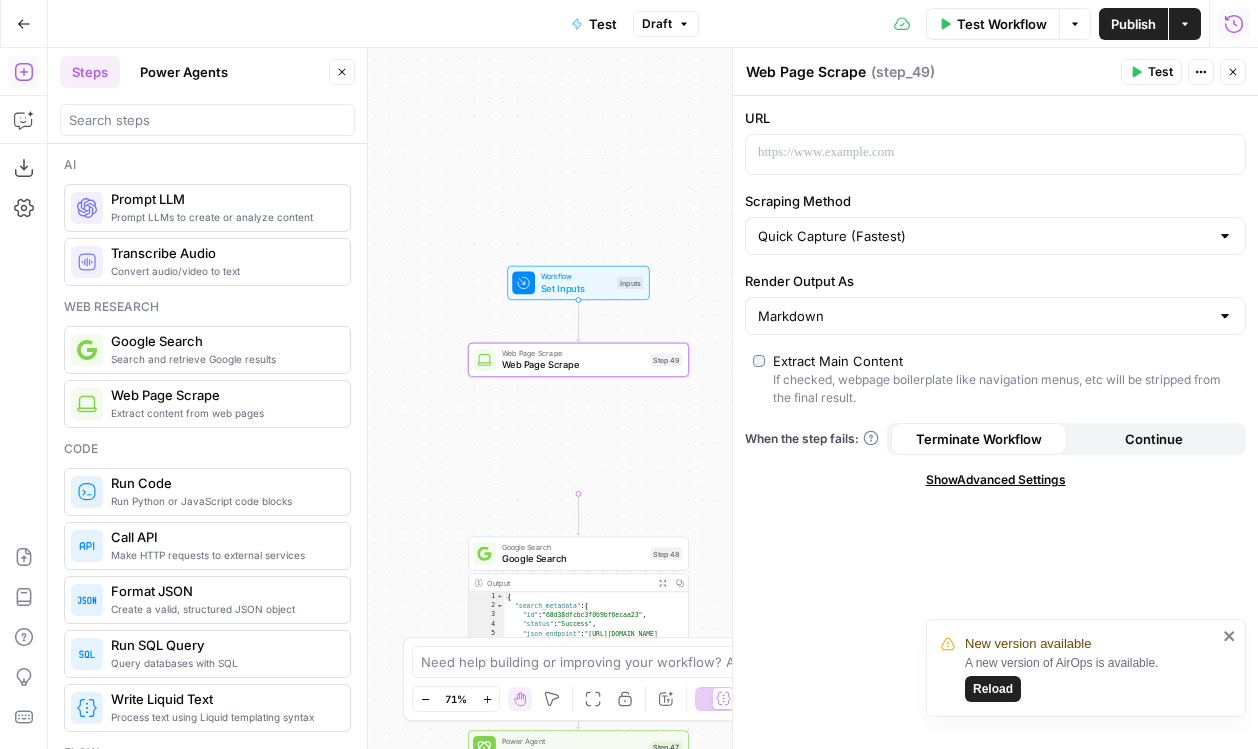
drag, startPoint x: 471, startPoint y: 305, endPoint x: 429, endPoint y: 210, distance: 103.9
click at [429, 210] on div "Workflow Set Inputs Inputs Web Page Scrape Web Page Scrape Step 49 Output Expan…" at bounding box center [653, 398] width 1210 height 701
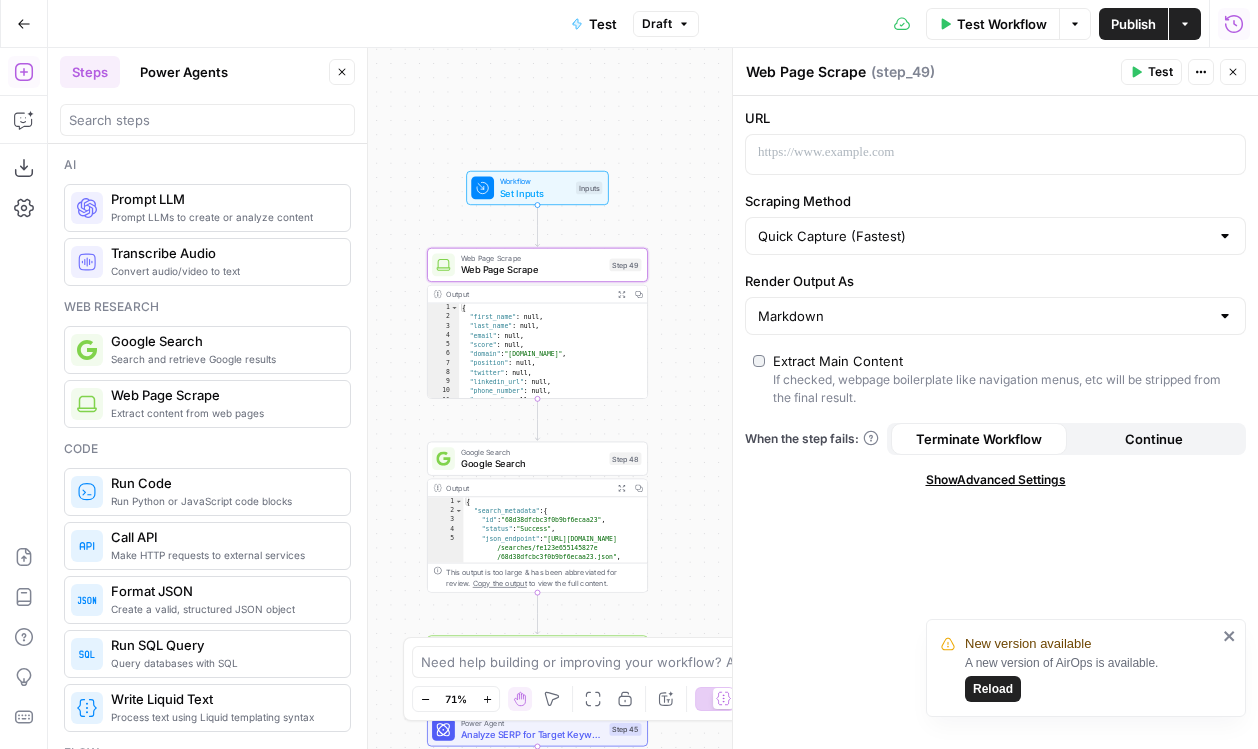
click at [907, 219] on div "Quick Capture (Fastest)" at bounding box center [995, 236] width 501 height 38
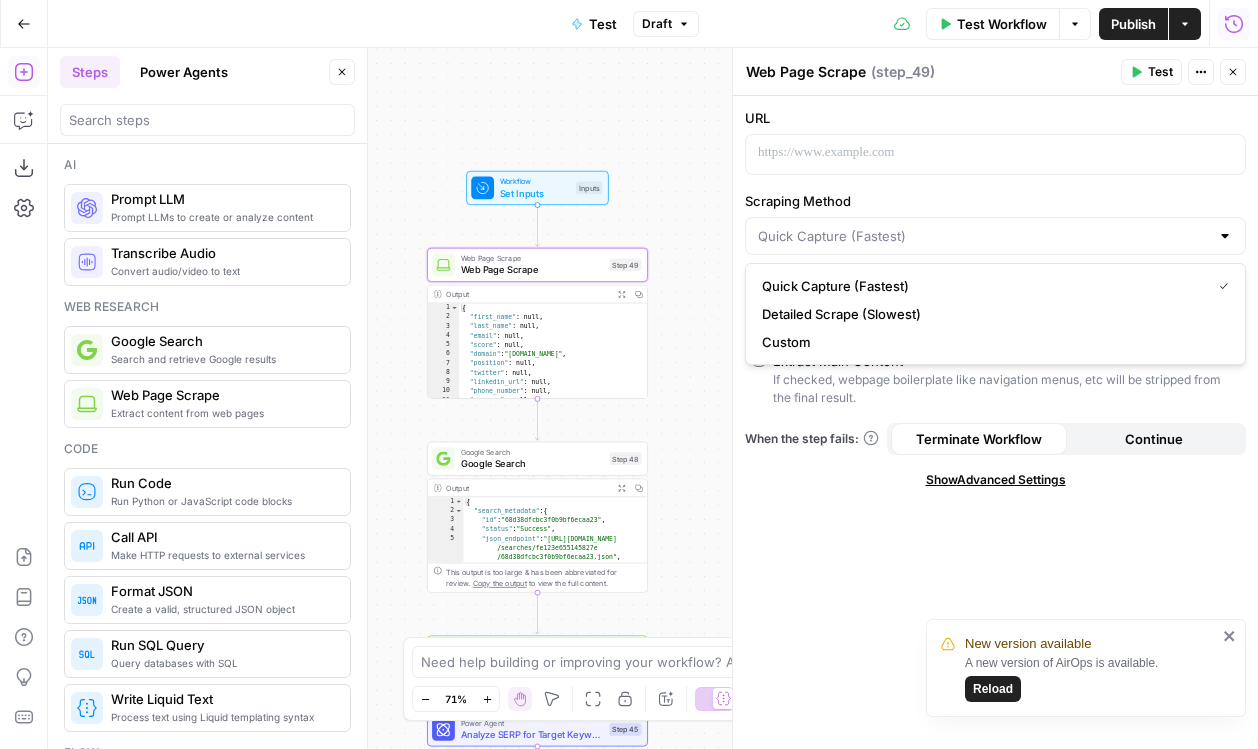
type input "Quick Capture (Fastest)"
click at [901, 191] on label "Scraping Method" at bounding box center [995, 201] width 501 height 20
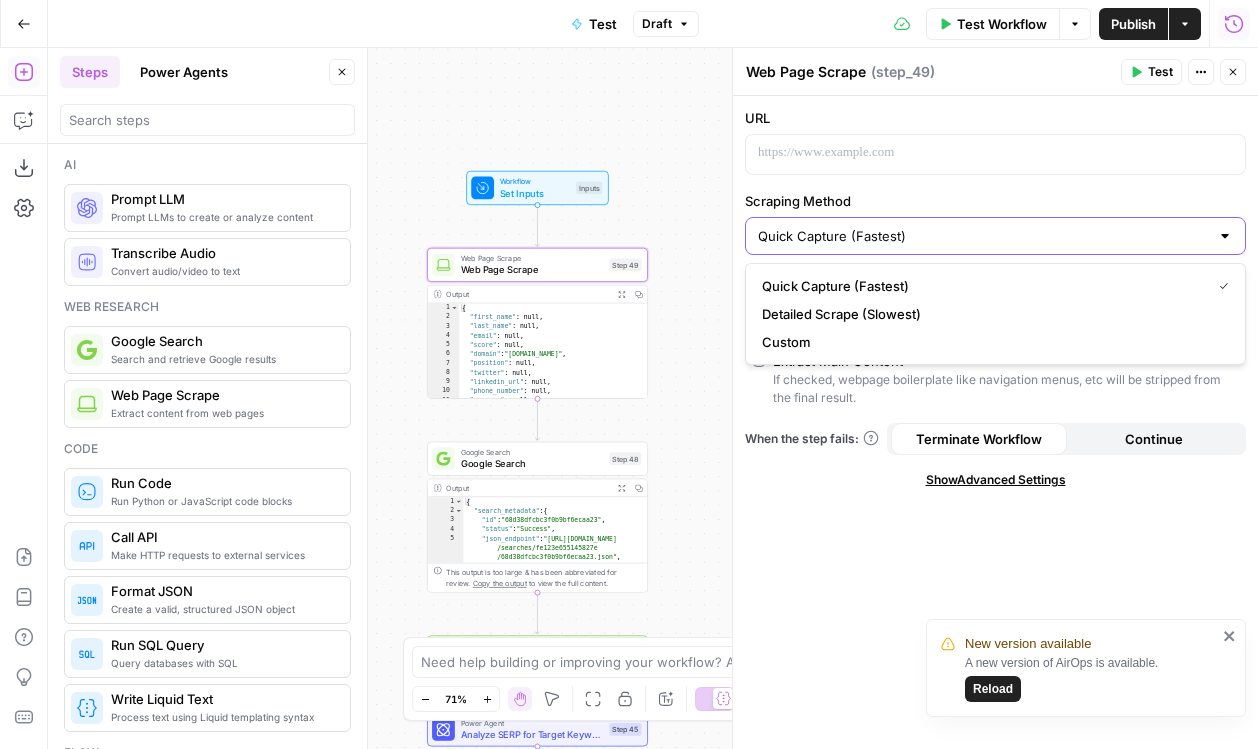
click at [901, 226] on input "Quick Capture (Fastest)" at bounding box center [983, 236] width 451 height 20
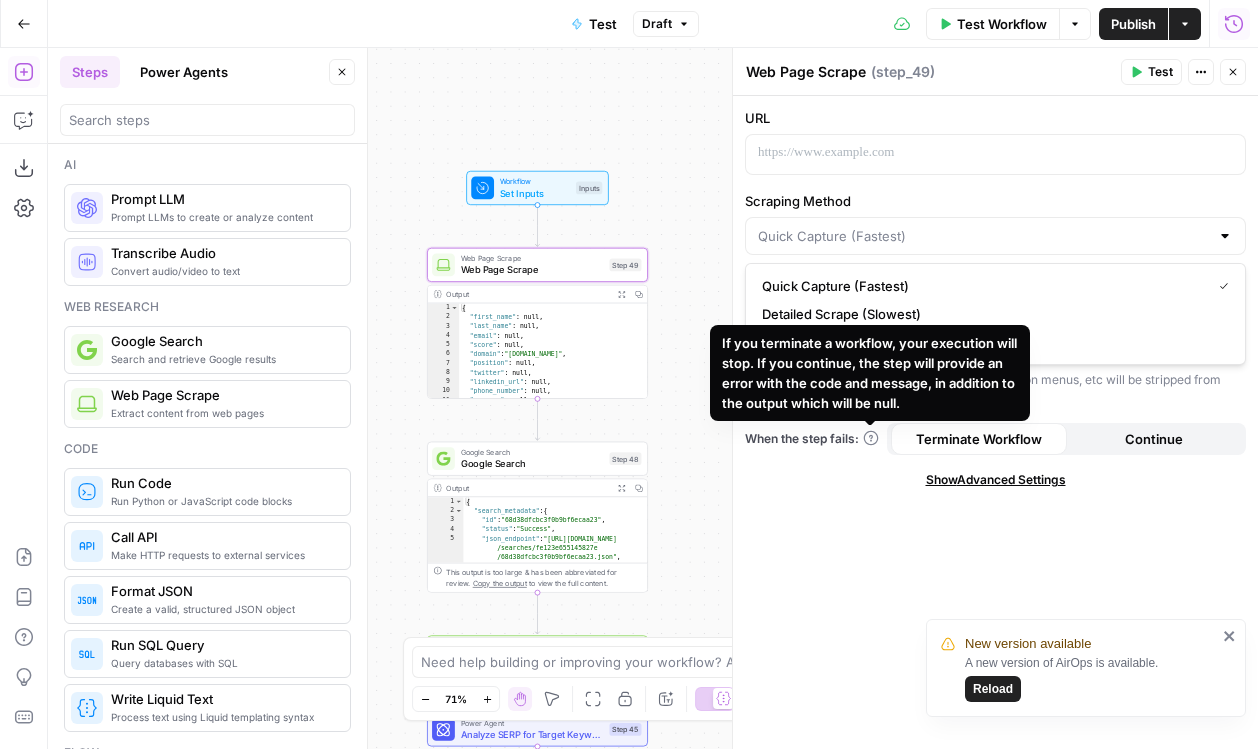
type input "Quick Capture (Fastest)"
click at [818, 514] on div "URL Scraping Method Quick Capture (Fastest) Render Output As Markdown Extract M…" at bounding box center [995, 422] width 525 height 653
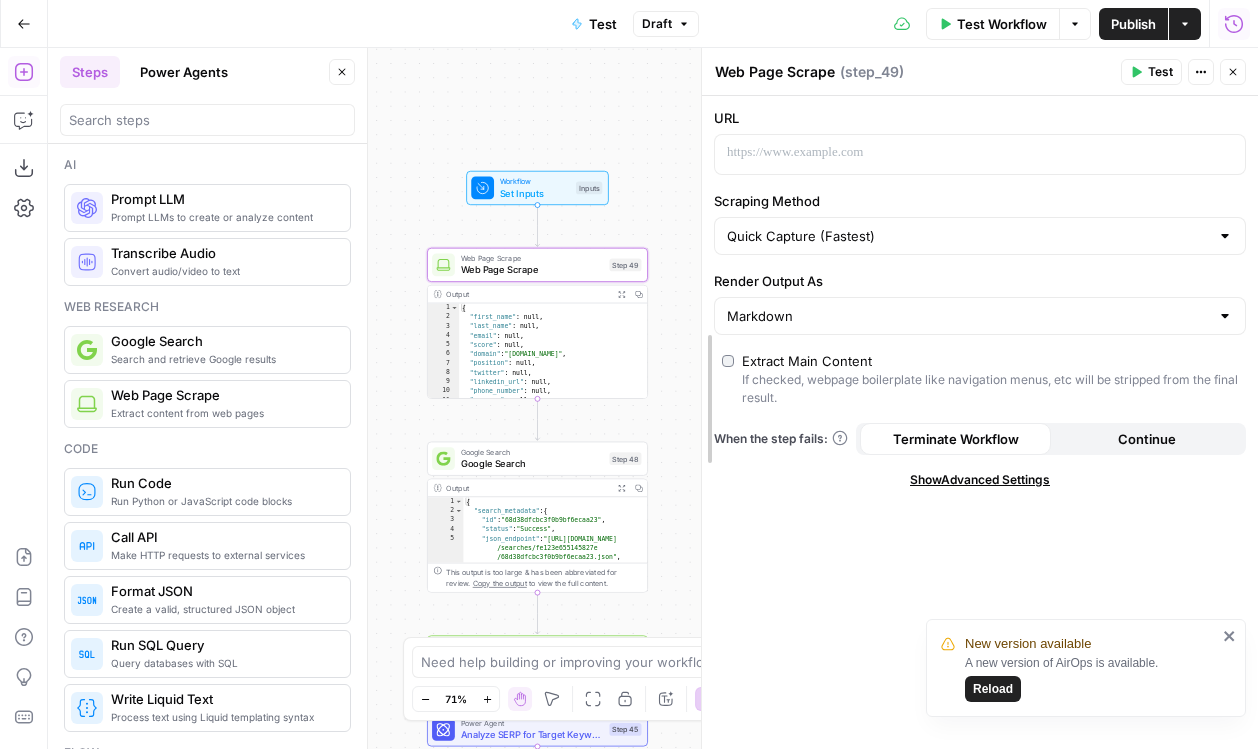
drag, startPoint x: 737, startPoint y: 299, endPoint x: 694, endPoint y: 299, distance: 43.0
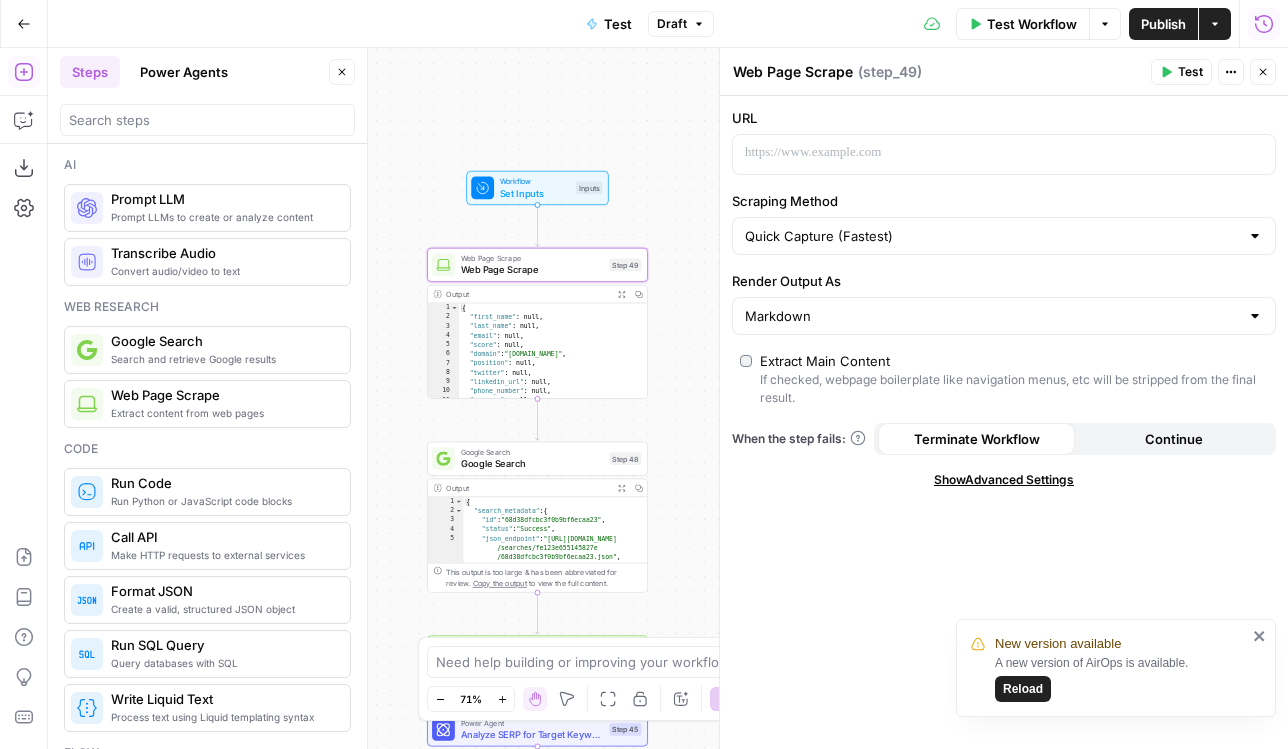
click at [883, 247] on div "Quick Capture (Fastest)" at bounding box center [1004, 236] width 544 height 38
type input "Quick Capture (Fastest)"
click at [806, 191] on label "Scraping Method" at bounding box center [1004, 201] width 544 height 20
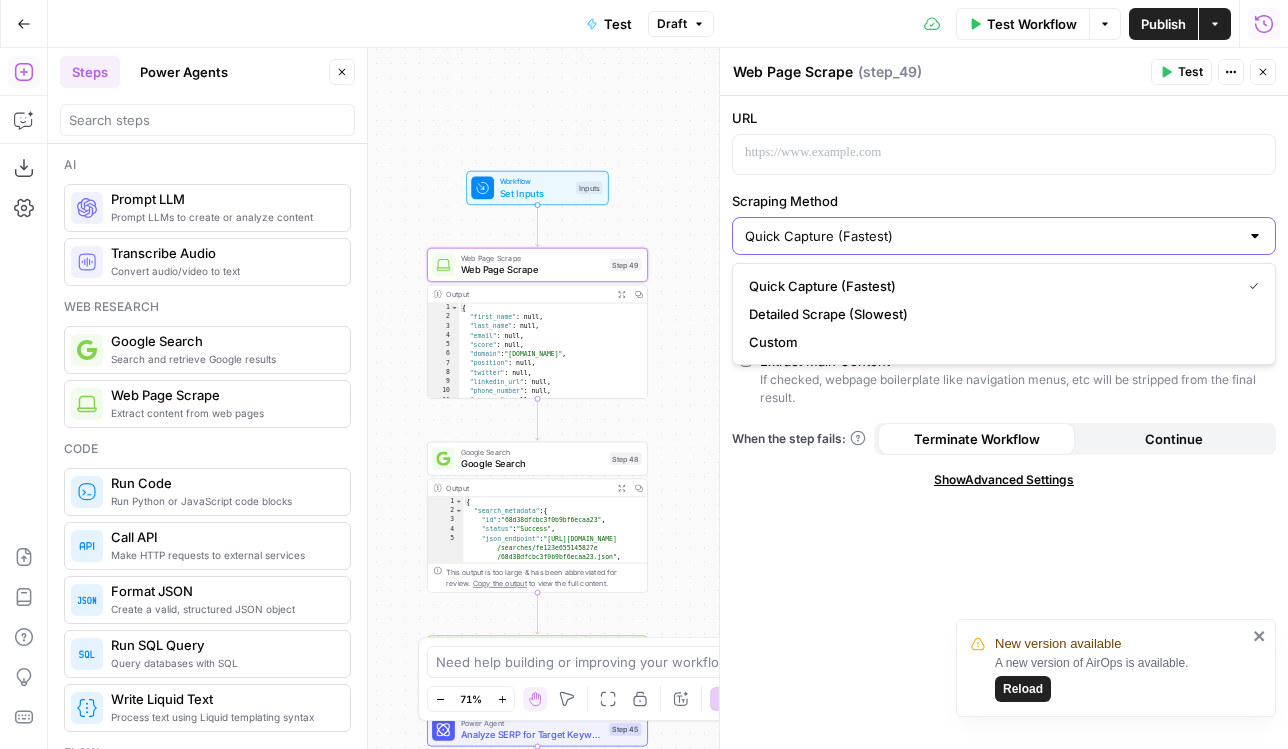
click at [806, 226] on input "Quick Capture (Fastest)" at bounding box center [992, 236] width 494 height 20
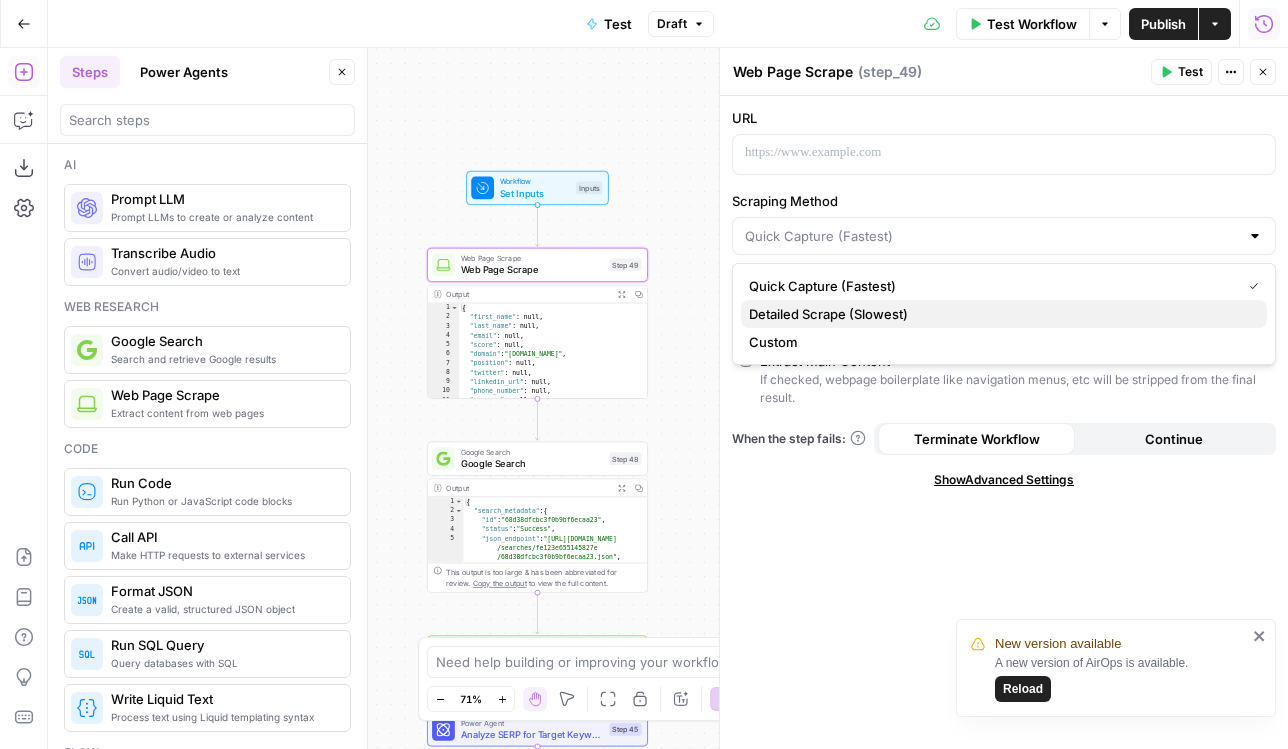
click at [827, 311] on span "Detailed Scrape (Slowest)" at bounding box center [1000, 314] width 502 height 20
type input "Detailed Scrape (Slowest)"
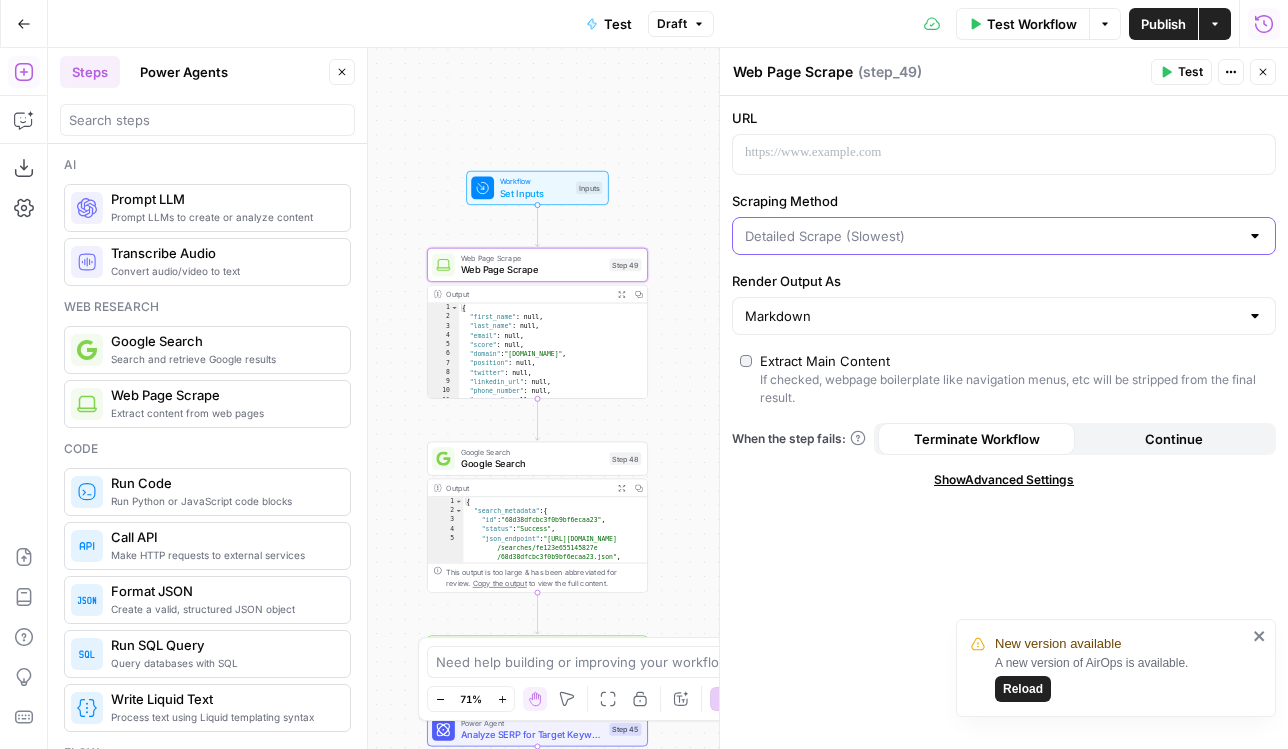
click at [877, 231] on input "Scraping Method" at bounding box center [992, 236] width 494 height 20
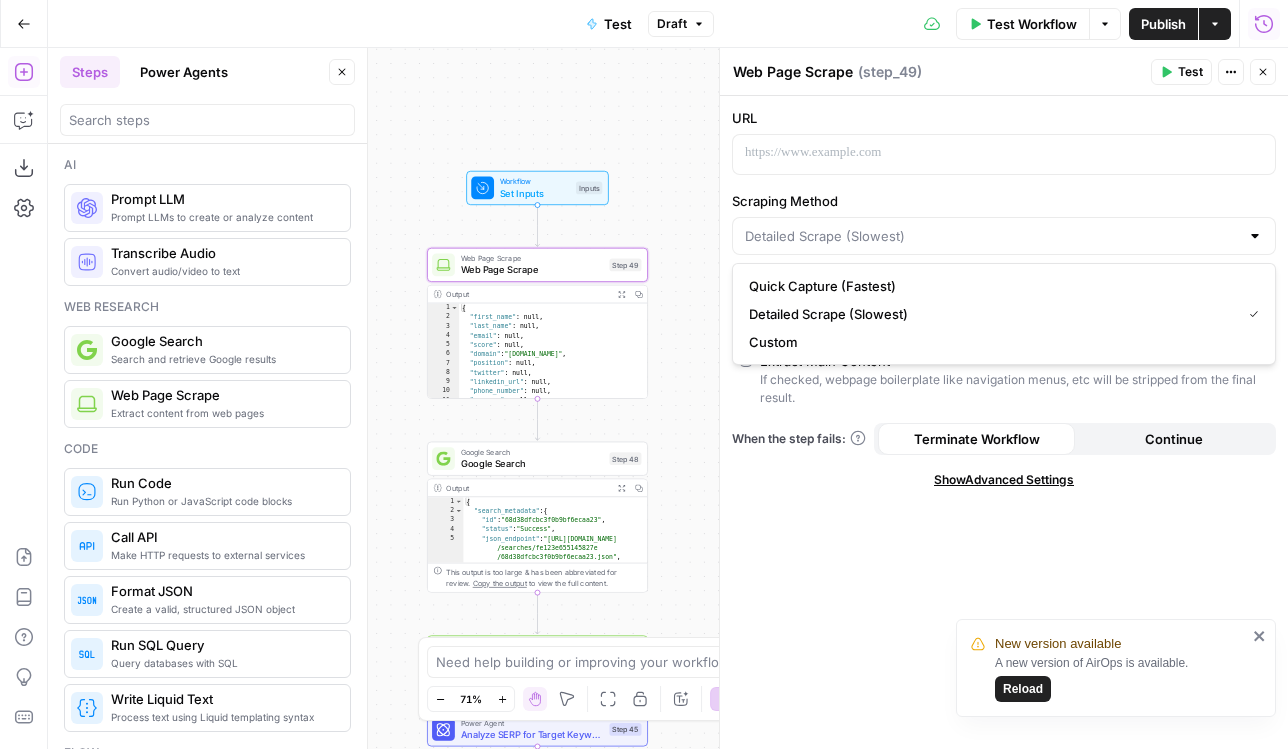
type input "Detailed Scrape (Slowest)"
click at [809, 473] on div "Show Advanced Settings" at bounding box center [1004, 480] width 544 height 18
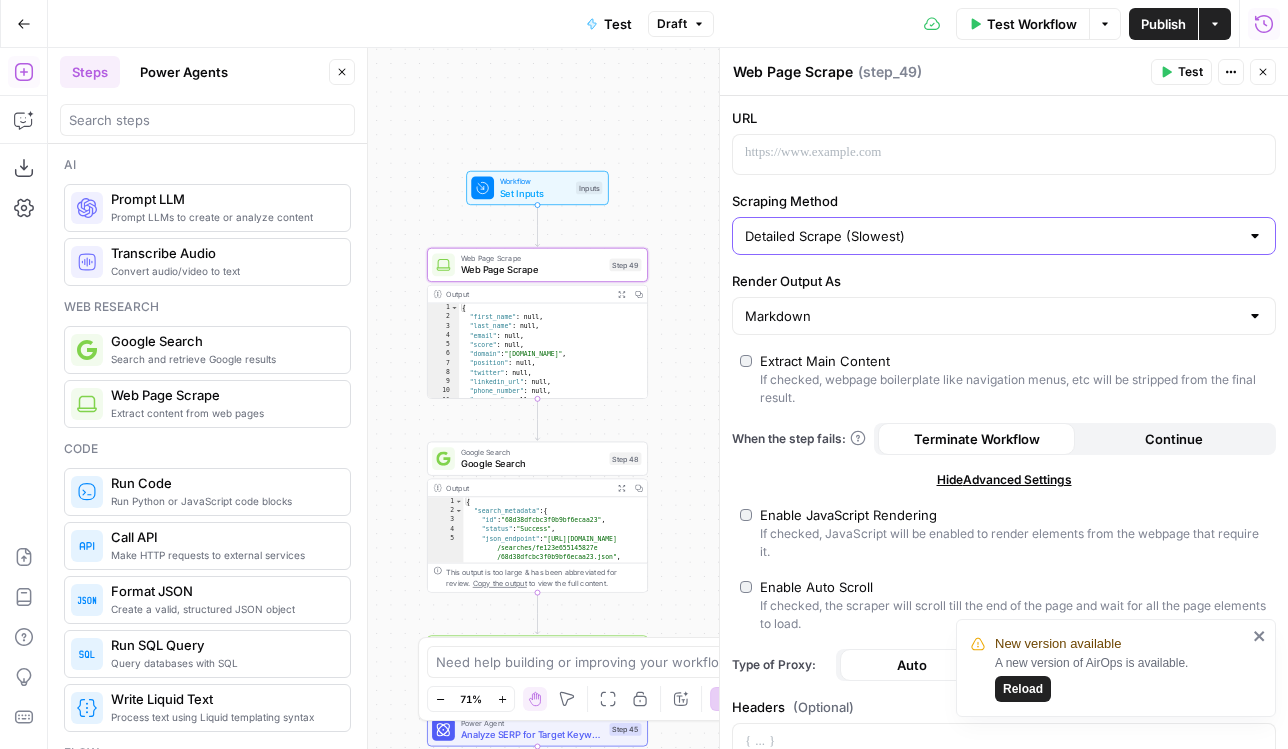
click at [858, 234] on input "Detailed Scrape (Slowest)" at bounding box center [992, 236] width 494 height 20
click at [858, 234] on input "Scraping Method" at bounding box center [992, 236] width 494 height 20
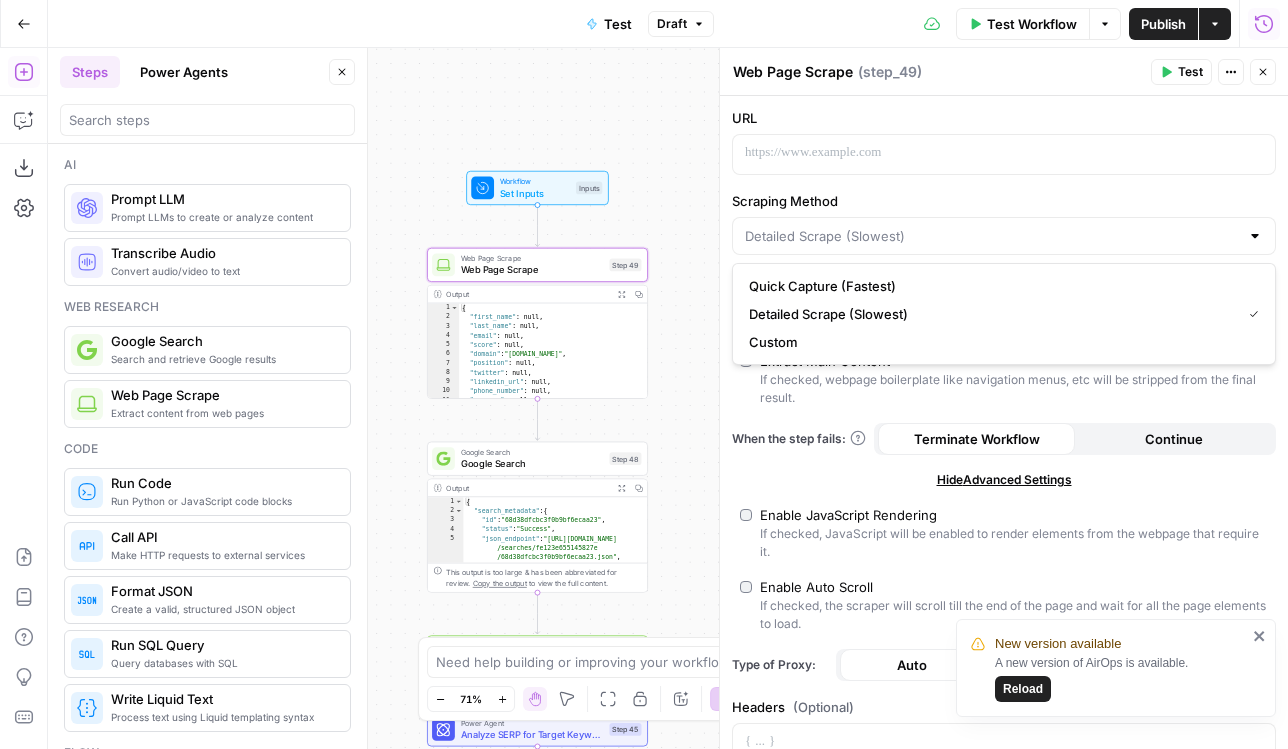
click at [848, 196] on label "Scraping Method" at bounding box center [1004, 201] width 544 height 20
click at [848, 226] on input "Scraping Method" at bounding box center [992, 236] width 494 height 20
type input "Detailed Scrape (Slowest)"
click at [848, 196] on label "Scraping Method" at bounding box center [1004, 201] width 544 height 20
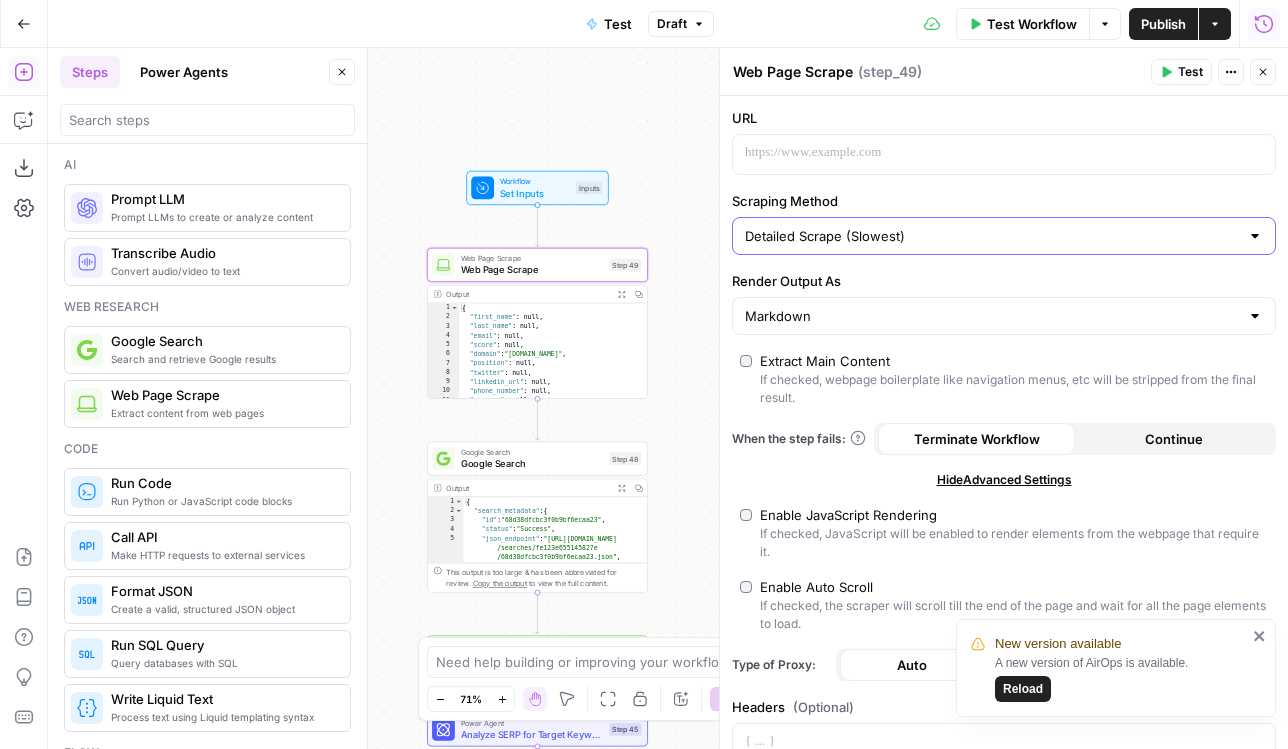
click at [848, 226] on input "Detailed Scrape (Slowest)" at bounding box center [992, 236] width 494 height 20
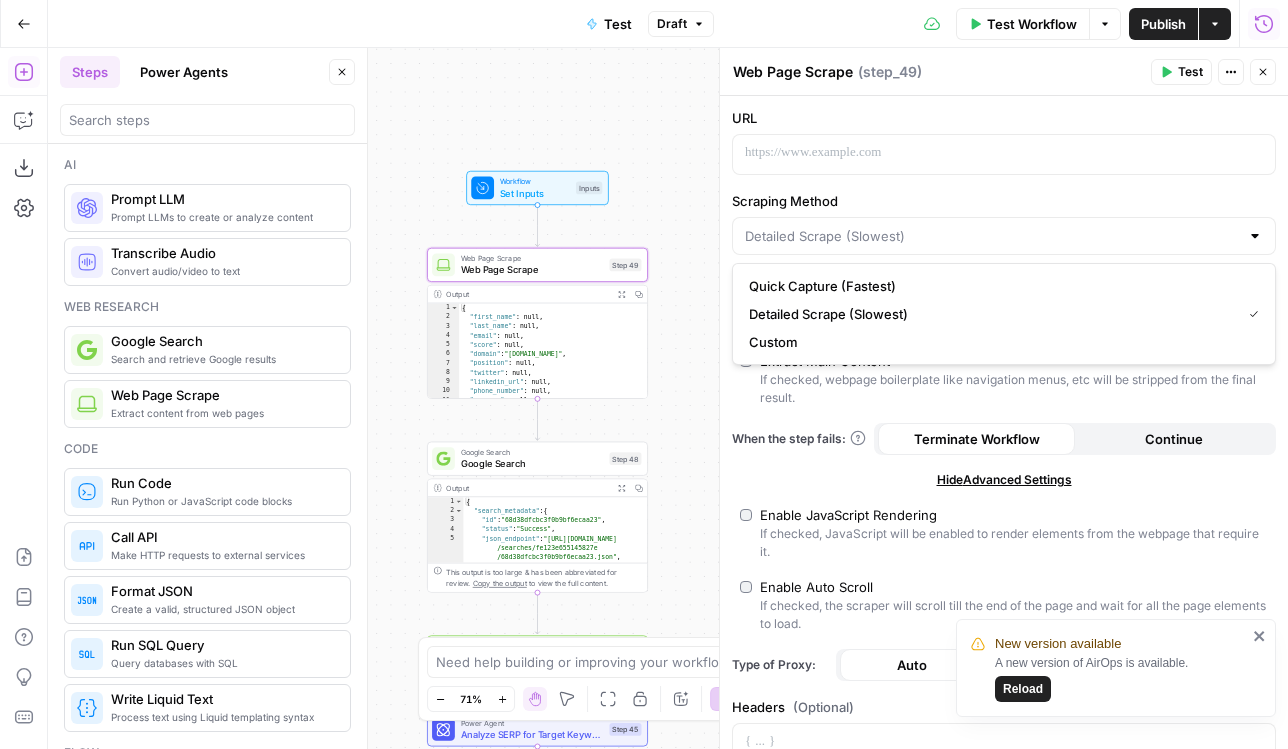
type input "Detailed Scrape (Slowest)"
click at [848, 196] on label "Scraping Method" at bounding box center [1004, 201] width 544 height 20
click at [848, 226] on input "Detailed Scrape (Slowest)" at bounding box center [992, 236] width 494 height 20
type input "Detailed Scrape (Slowest)"
click at [816, 203] on label "Scraping Method" at bounding box center [1004, 201] width 544 height 20
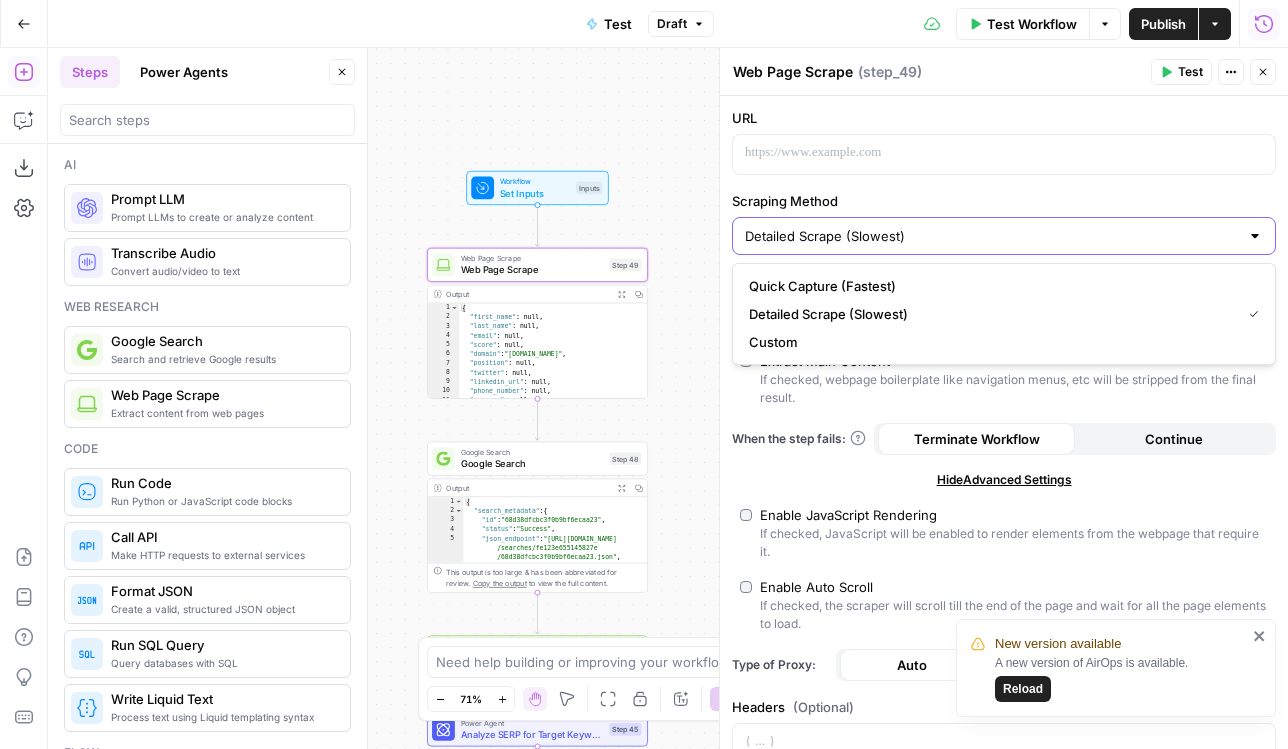
click at [816, 226] on input "Detailed Scrape (Slowest)" at bounding box center [992, 236] width 494 height 20
click at [789, 410] on div "URL Scraping Method Detailed Scrape (Slowest) Render Output As Markdown Extract…" at bounding box center [1004, 684] width 568 height 1176
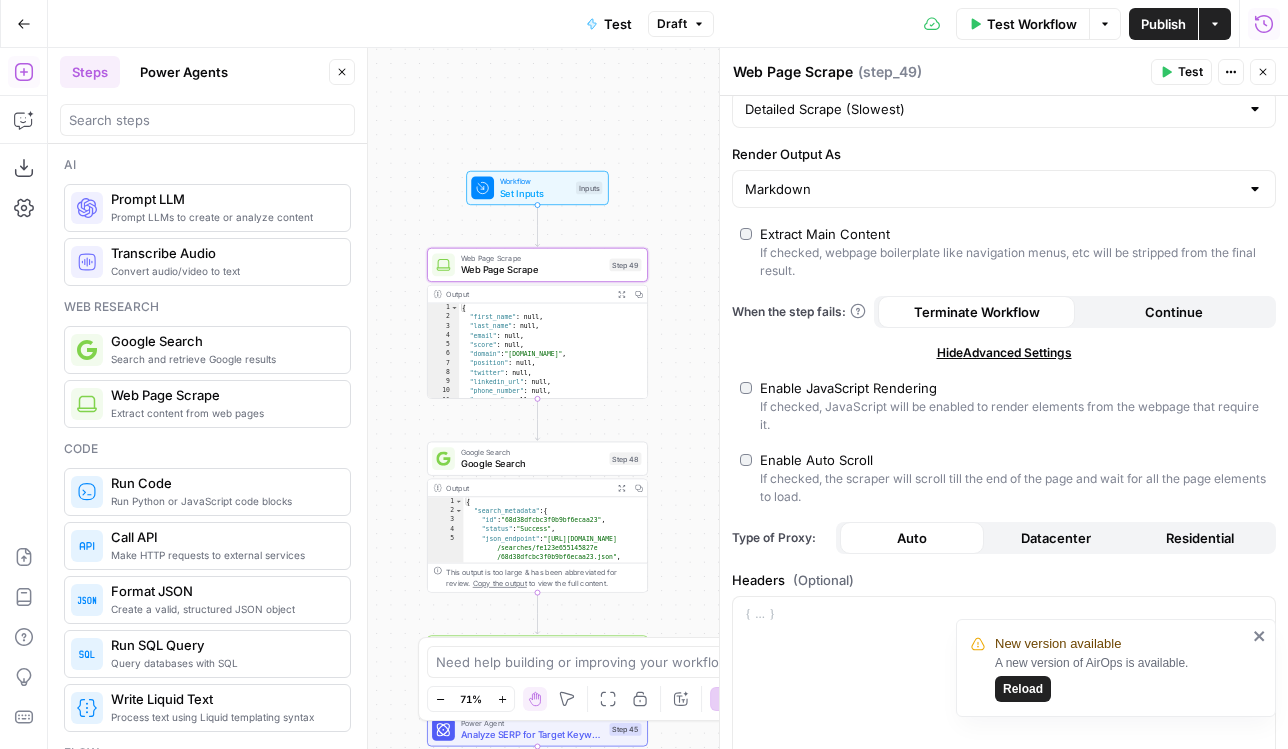
scroll to position [312, 0]
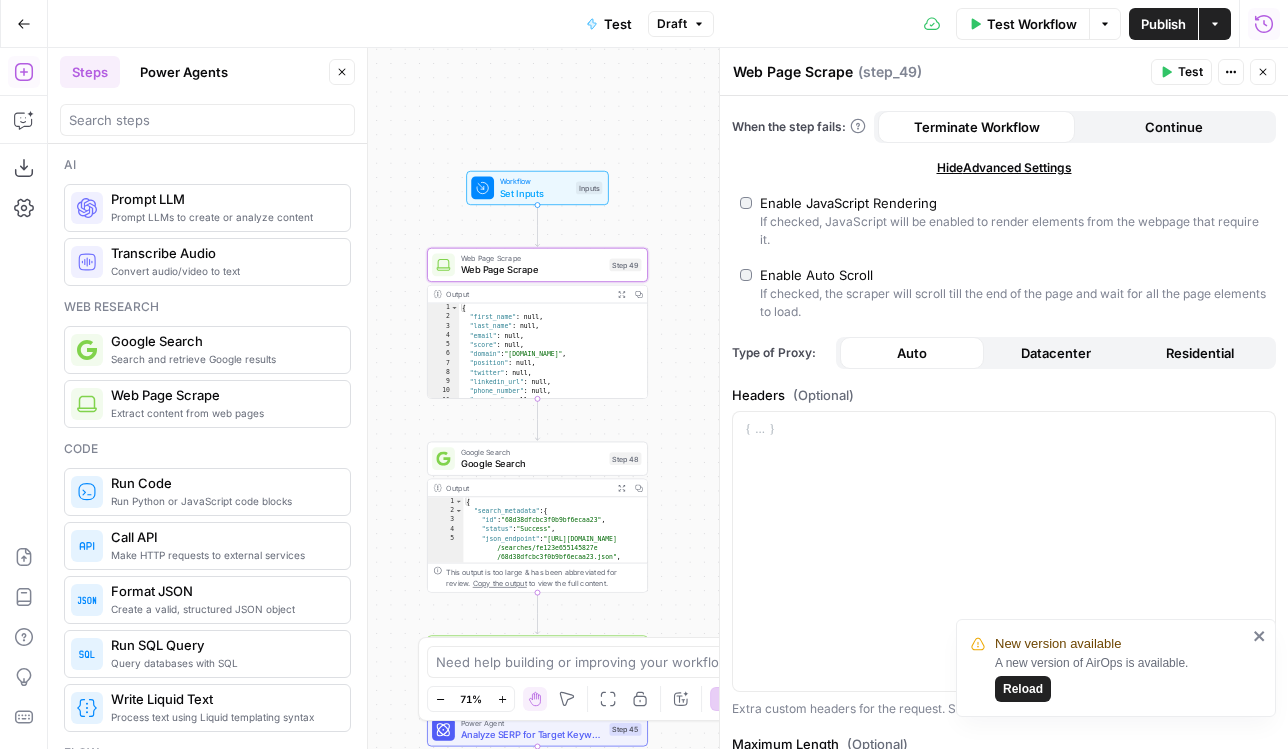
click at [1003, 357] on button "Datacenter" at bounding box center [1056, 353] width 144 height 32
type input "Custom"
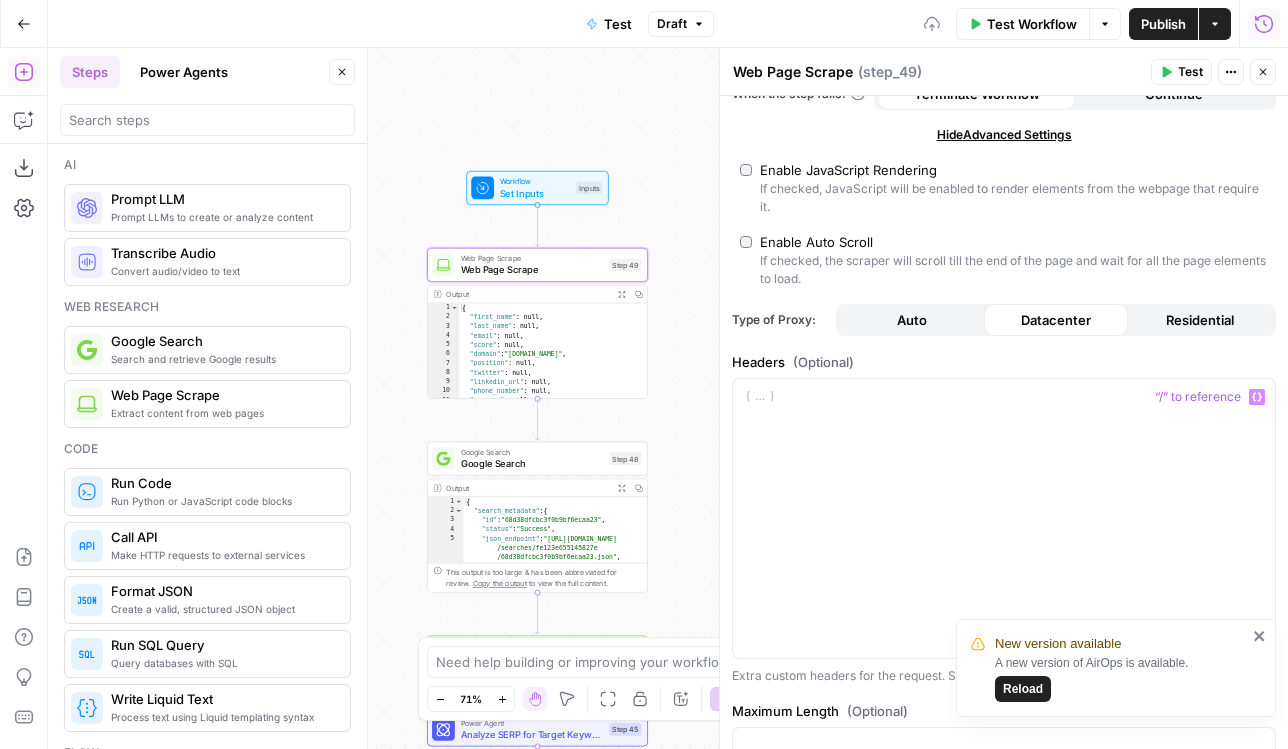
click at [892, 325] on button "Auto" at bounding box center [912, 320] width 144 height 32
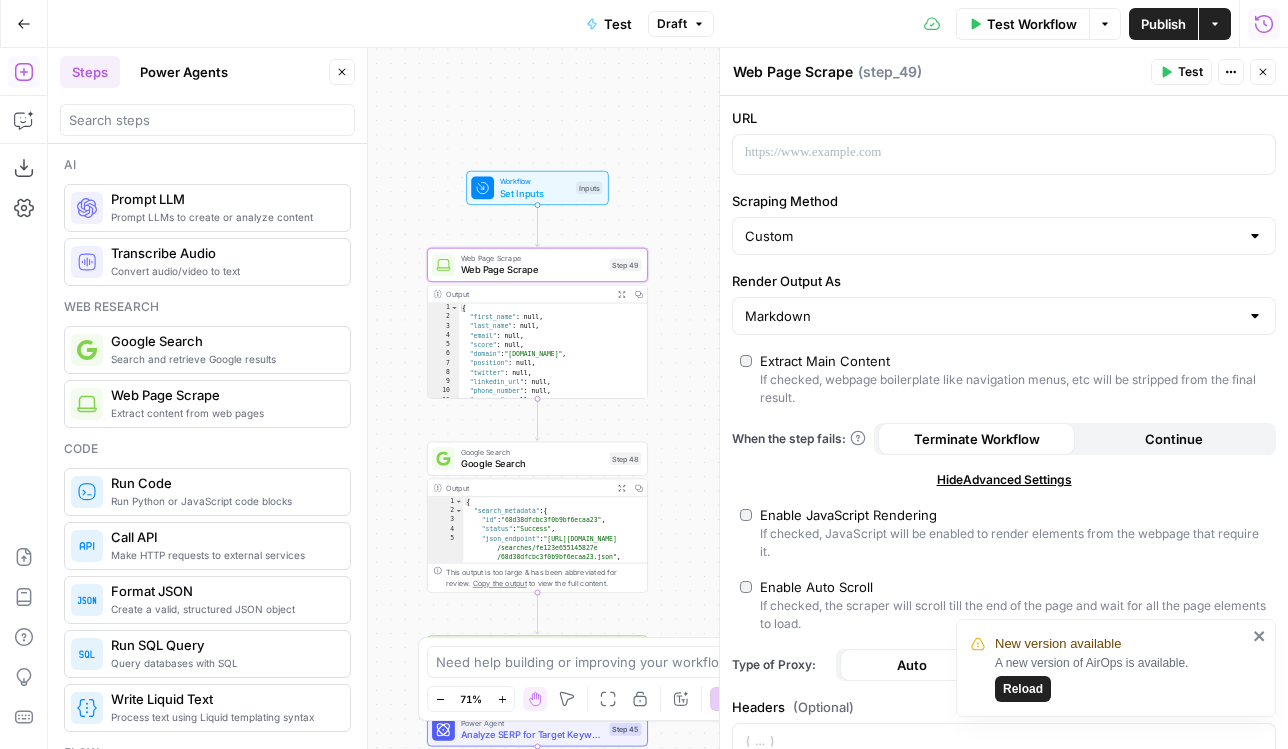
scroll to position [26, 0]
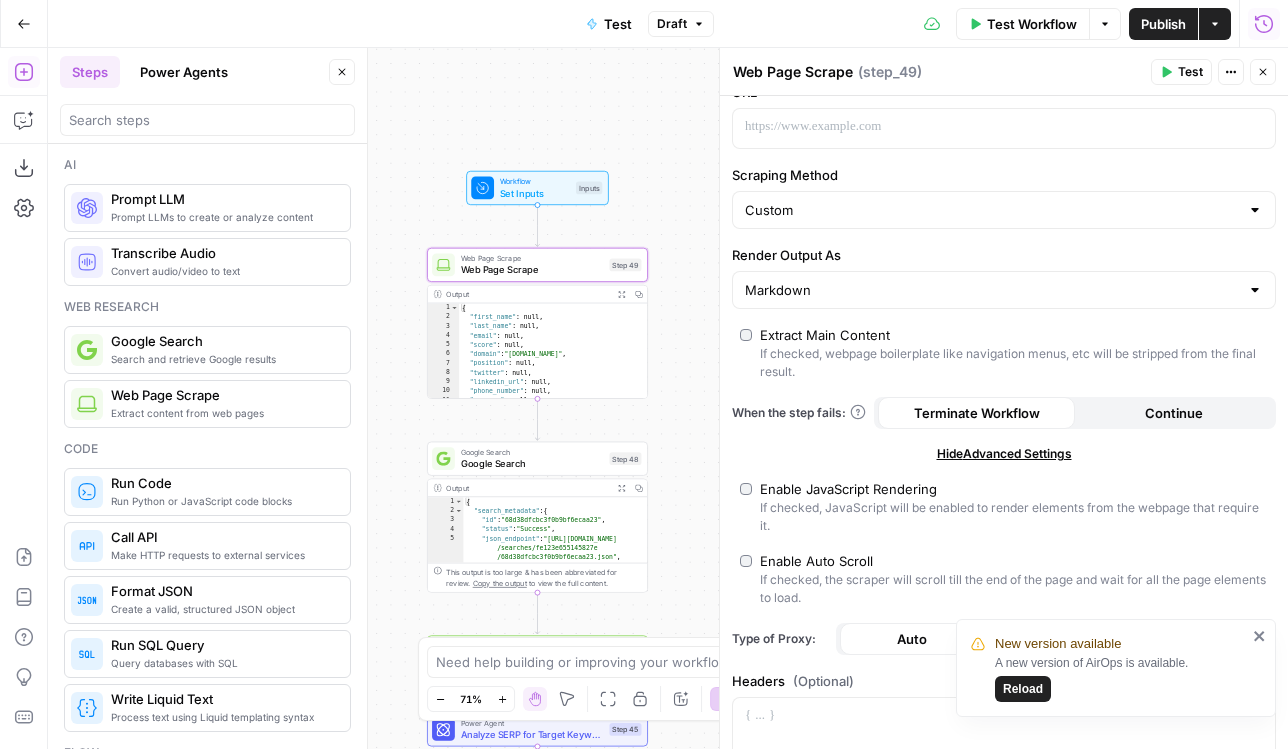
click at [1261, 642] on icon "close" at bounding box center [1260, 636] width 14 height 16
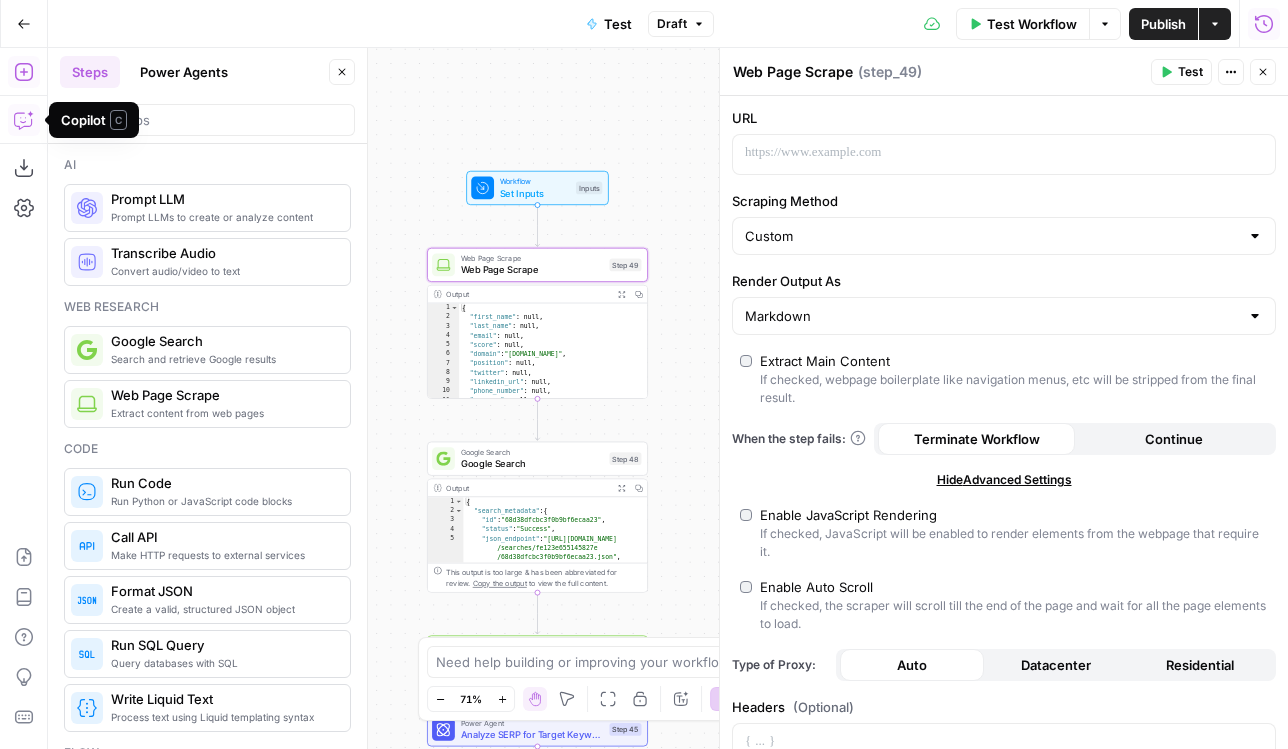
click at [25, 26] on icon "button" at bounding box center [24, 24] width 14 height 14
